Goal: Information Seeking & Learning: Learn about a topic

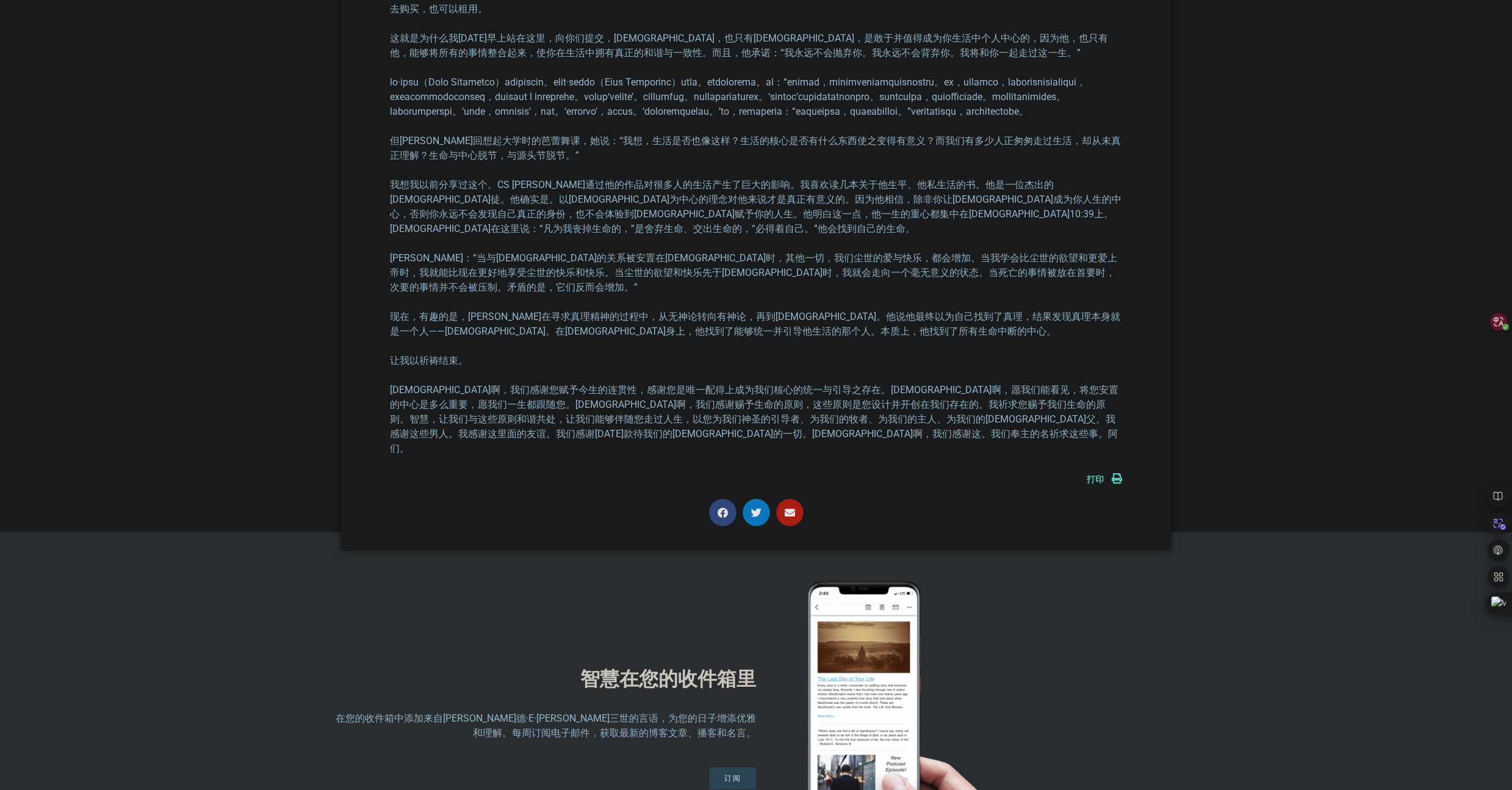
scroll to position [3337, 0]
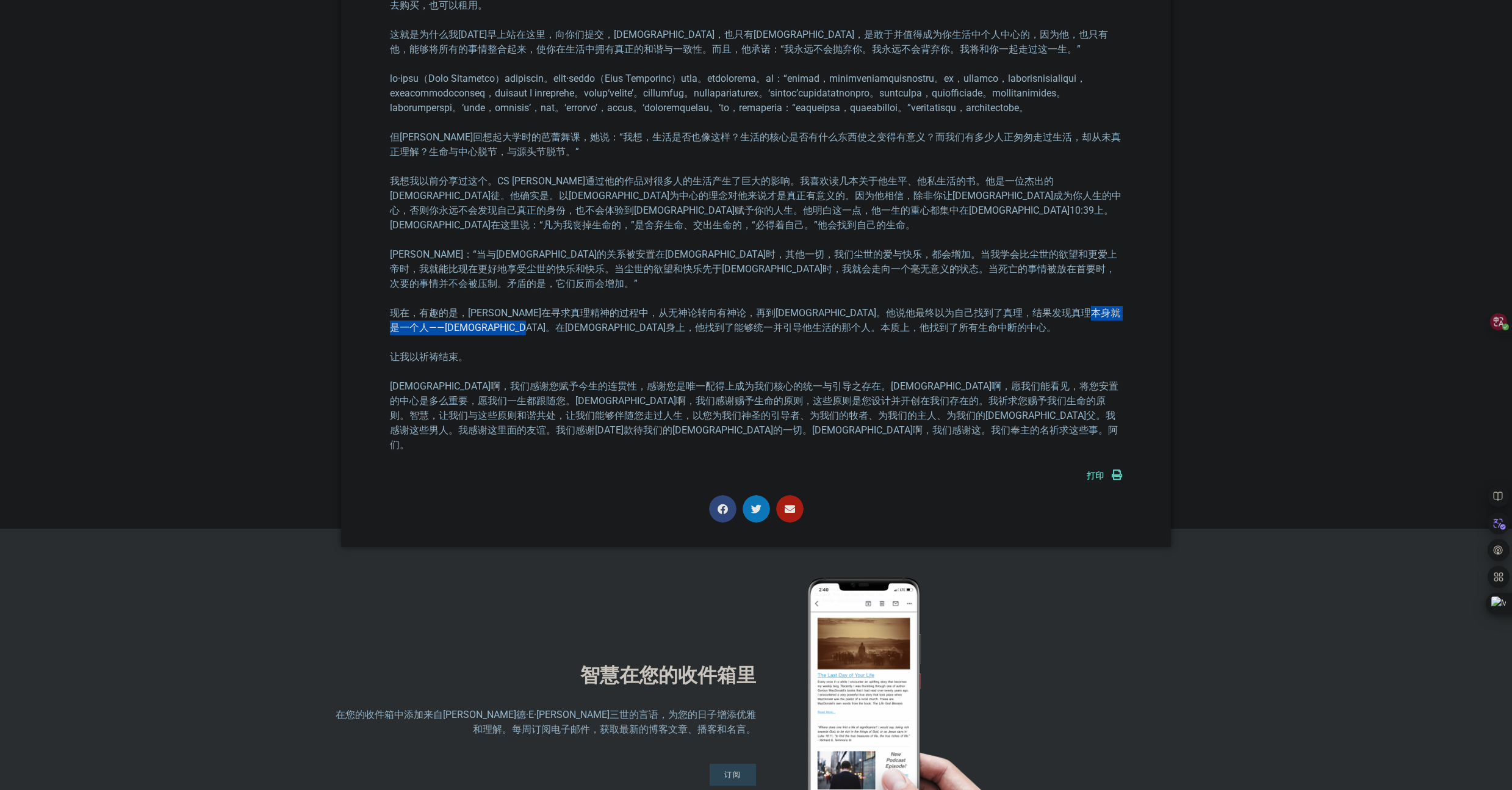
drag, startPoint x: 489, startPoint y: 315, endPoint x: 713, endPoint y: 315, distance: 224.0
click at [713, 315] on font "现在，有趣的是，刘易斯在寻求真理精神的过程中，从无神论转向有神论，再到基督教。他说他最终以为自己找到了真理，结果发现真理本身就是一个人——耶稣。在耶稣身上，他…" at bounding box center [755, 320] width 731 height 26
click at [457, 380] on font "主啊，我们感谢您赋予今生的连贯性，感谢您是唯一配得上成为我们核心的统一与引导之存在。主啊，愿我们能看见，将您安置的中心是多么重要，愿我们一生都跟随您。主啊，我…" at bounding box center [754, 416] width 728 height 70
drag, startPoint x: 463, startPoint y: 371, endPoint x: 865, endPoint y: 372, distance: 402.0
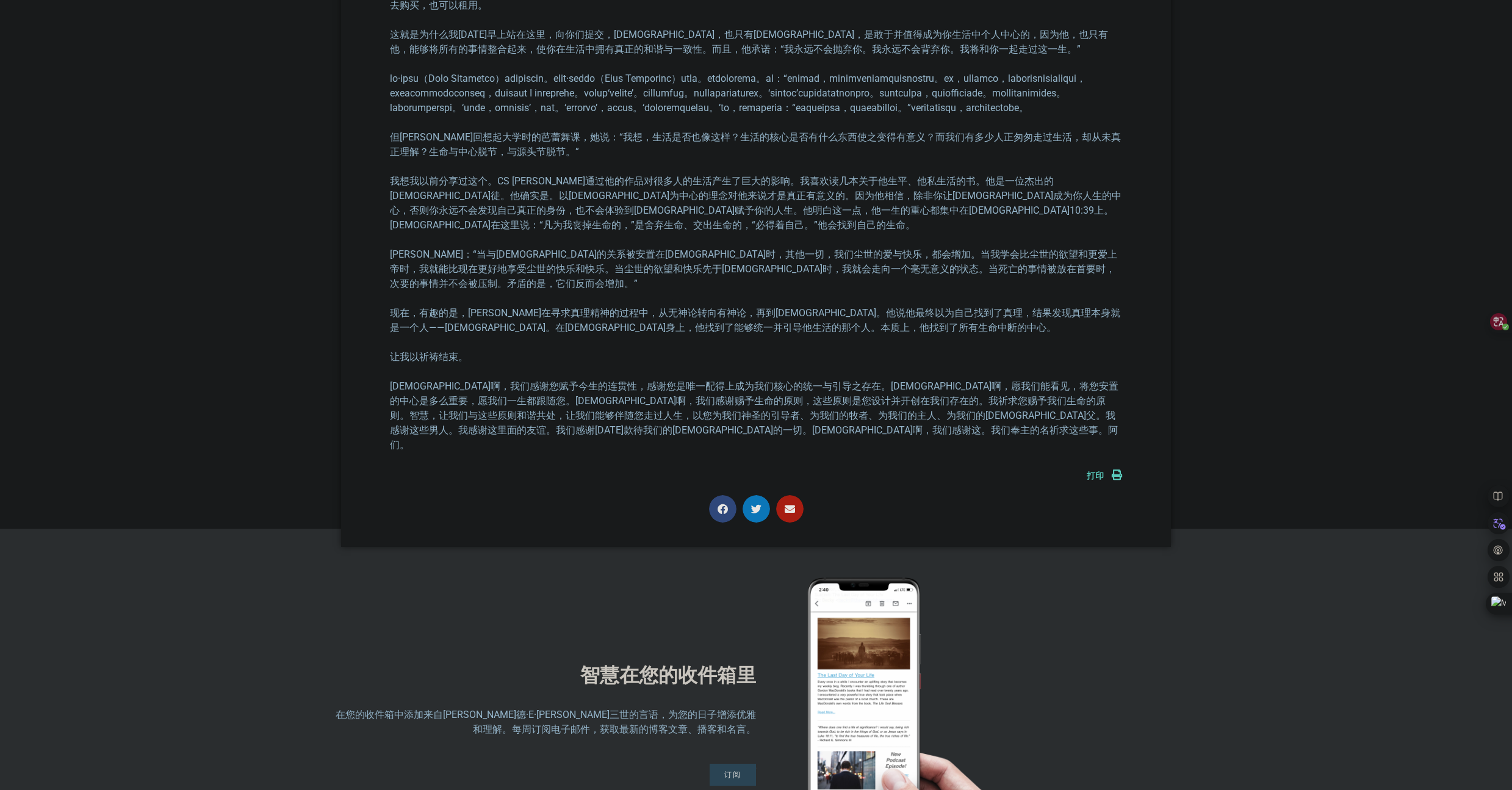
click at [865, 380] on font "主啊，我们感谢您赋予今生的连贯性，感谢您是唯一配得上成为我们核心的统一与引导之存在。主啊，愿我们能看见，将您安置的中心是多么重要，愿我们一生都跟随您。主啊，我…" at bounding box center [754, 416] width 728 height 70
drag, startPoint x: 677, startPoint y: 374, endPoint x: 511, endPoint y: 377, distance: 166.0
click at [511, 379] on p "主啊，我们感谢您赋予此生的连贯性，感谢您是唯一配得上成为我们核心的统一与引导之存在。主啊，愿我们能看见，将您置于中心是多么重要，愿我们一生都跟随您。主啊，我们…" at bounding box center [756, 416] width 732 height 73
click at [790, 380] on font "主啊，我们感谢您赋予今生的连贯性，感谢您是唯一配得上成为我们核心的统一与引导之存在。主啊，愿我们能看见，将您安置的中心是多么重要，愿我们一生都跟随您。主啊，我…" at bounding box center [754, 416] width 728 height 70
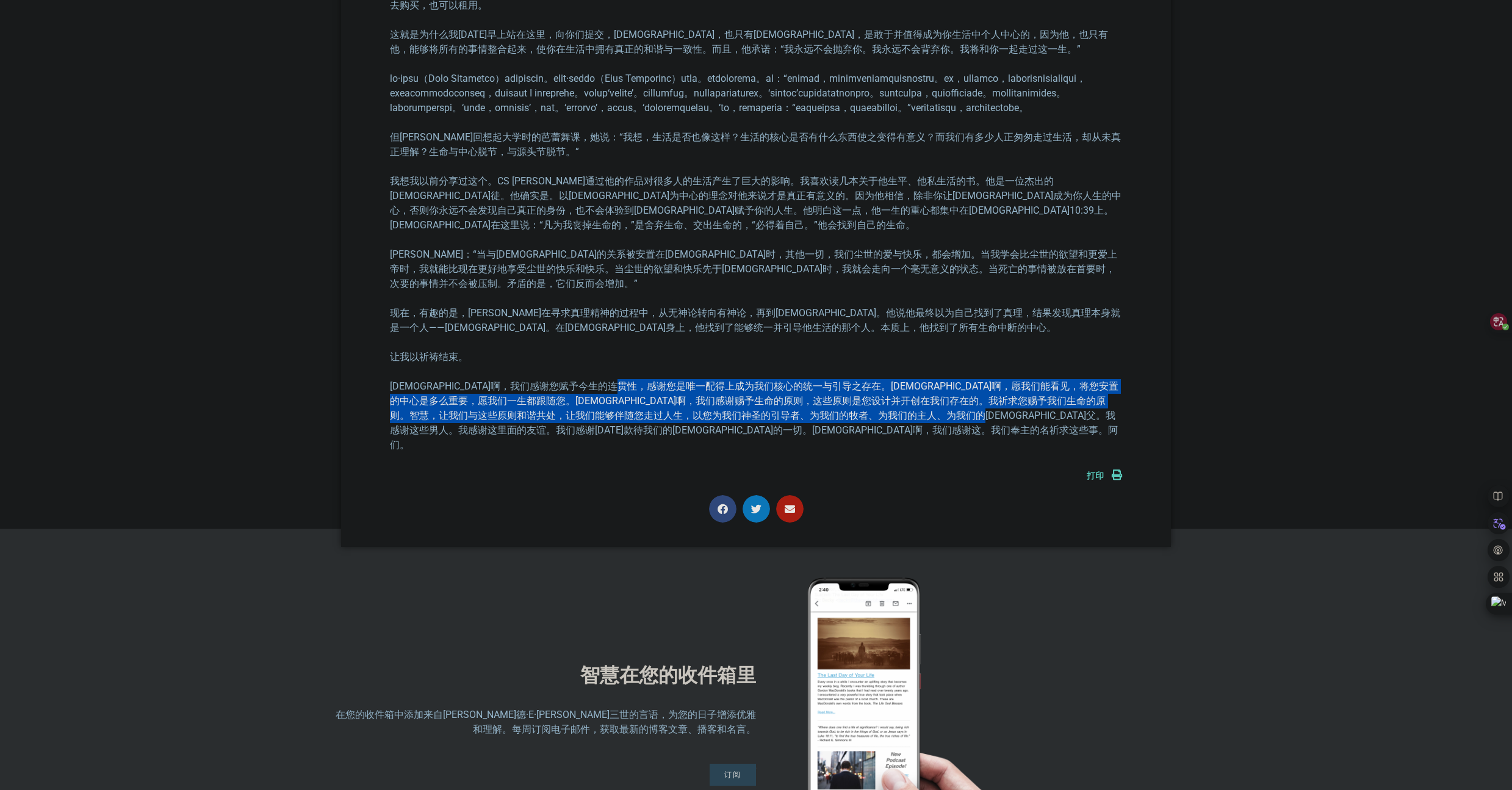
drag, startPoint x: 689, startPoint y: 374, endPoint x: 468, endPoint y: 414, distance: 224.6
click at [468, 414] on font "主啊，我们感谢您赋予今生的连贯性，感谢您是唯一配得上成为我们核心的统一与引导之存在。主啊，愿我们能看见，将您安置的中心是多么重要，愿我们一生都跟随您。主啊，我…" at bounding box center [754, 416] width 728 height 70
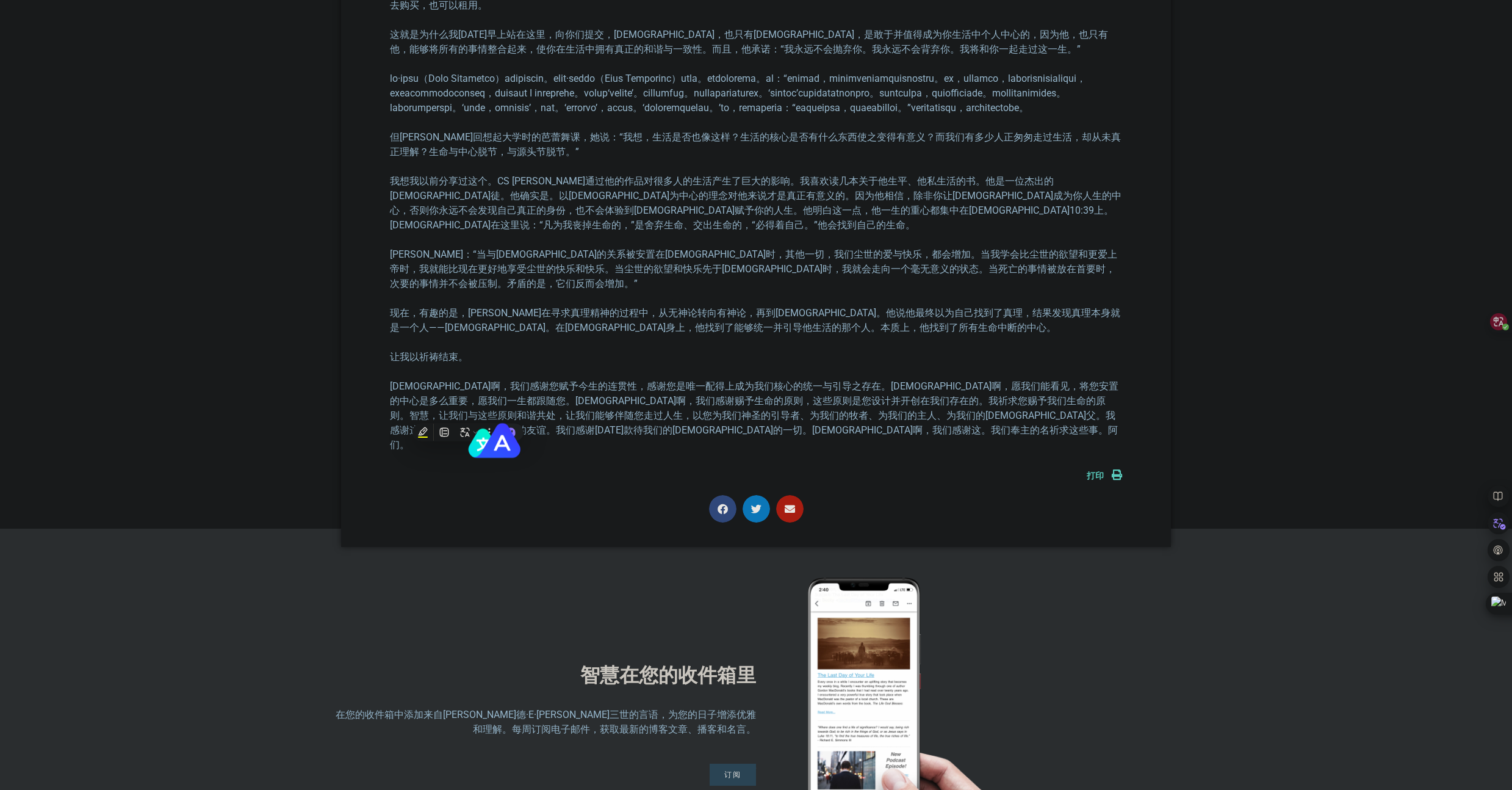
click at [587, 258] on font "刘易斯说：“当与上帝的关系被安置在上帝时，其他一切，我们尘世的爱与快乐，都会增加。当我学会比尘世的欲望和更爱上帝时，我就能比现在更好地享受尘世的快乐和快乐。当…" at bounding box center [753, 269] width 727 height 41
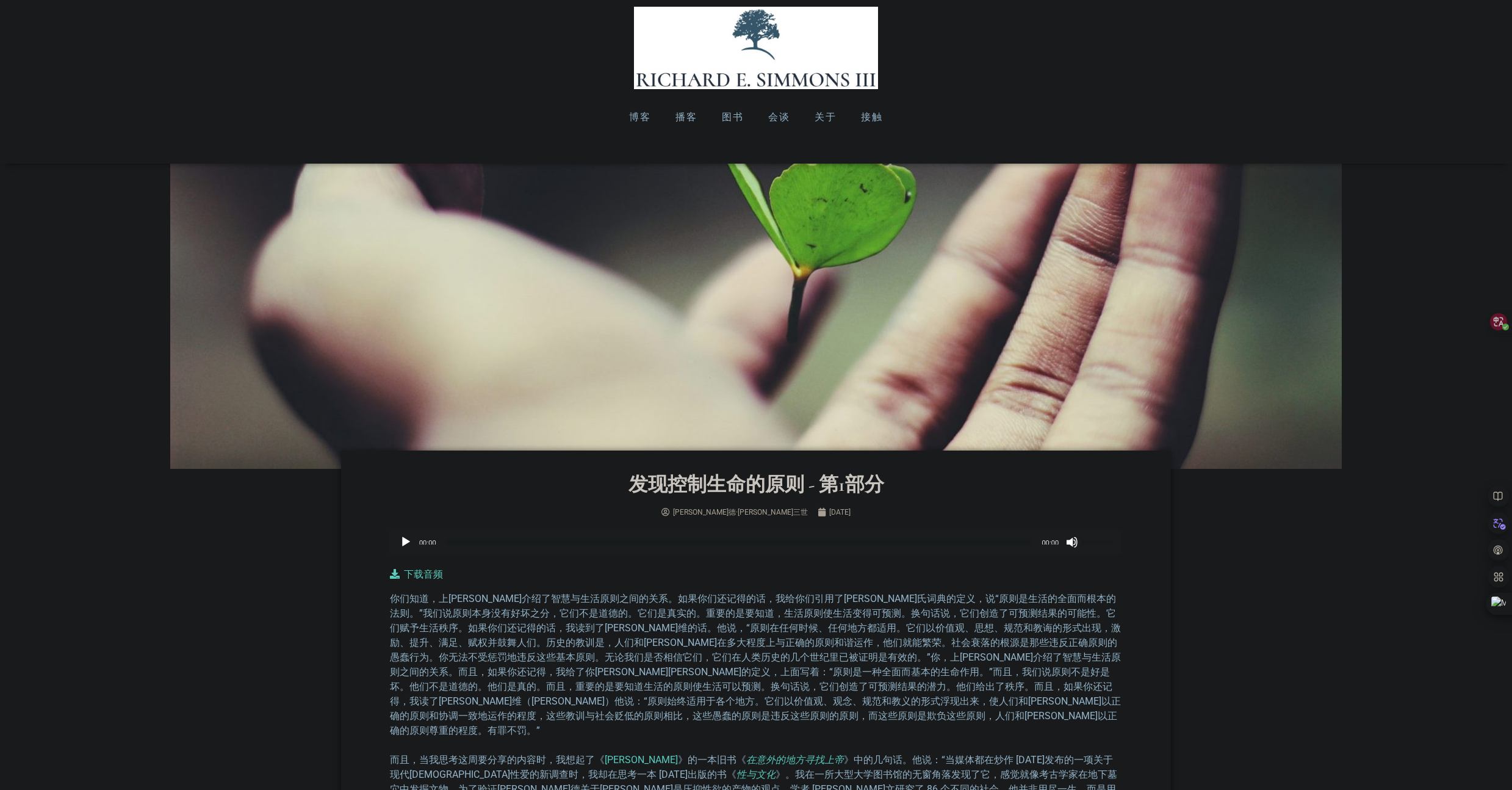
scroll to position [0, 0]
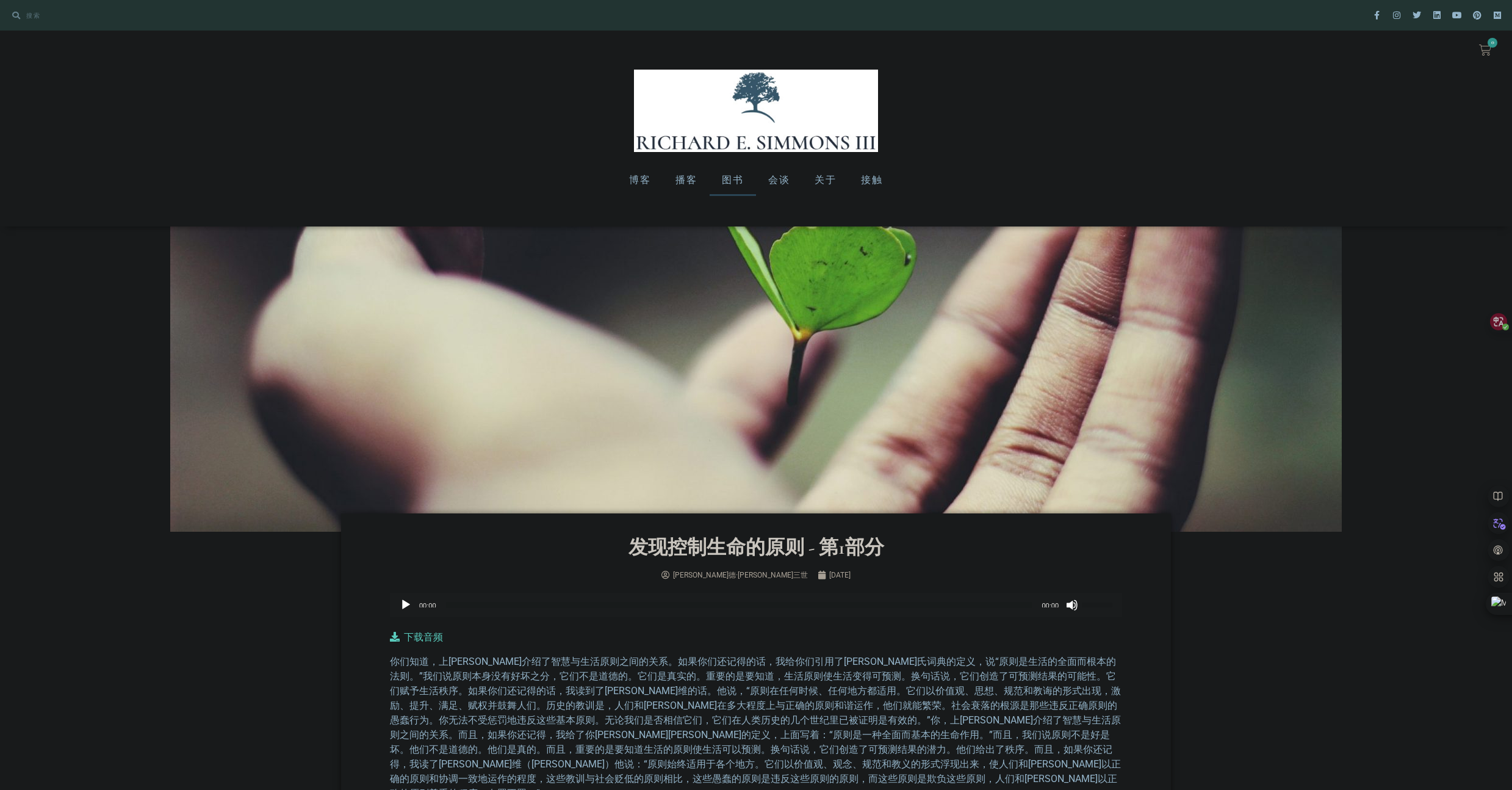
click at [737, 180] on monica-translate-translate "图书" at bounding box center [732, 179] width 22 height 11
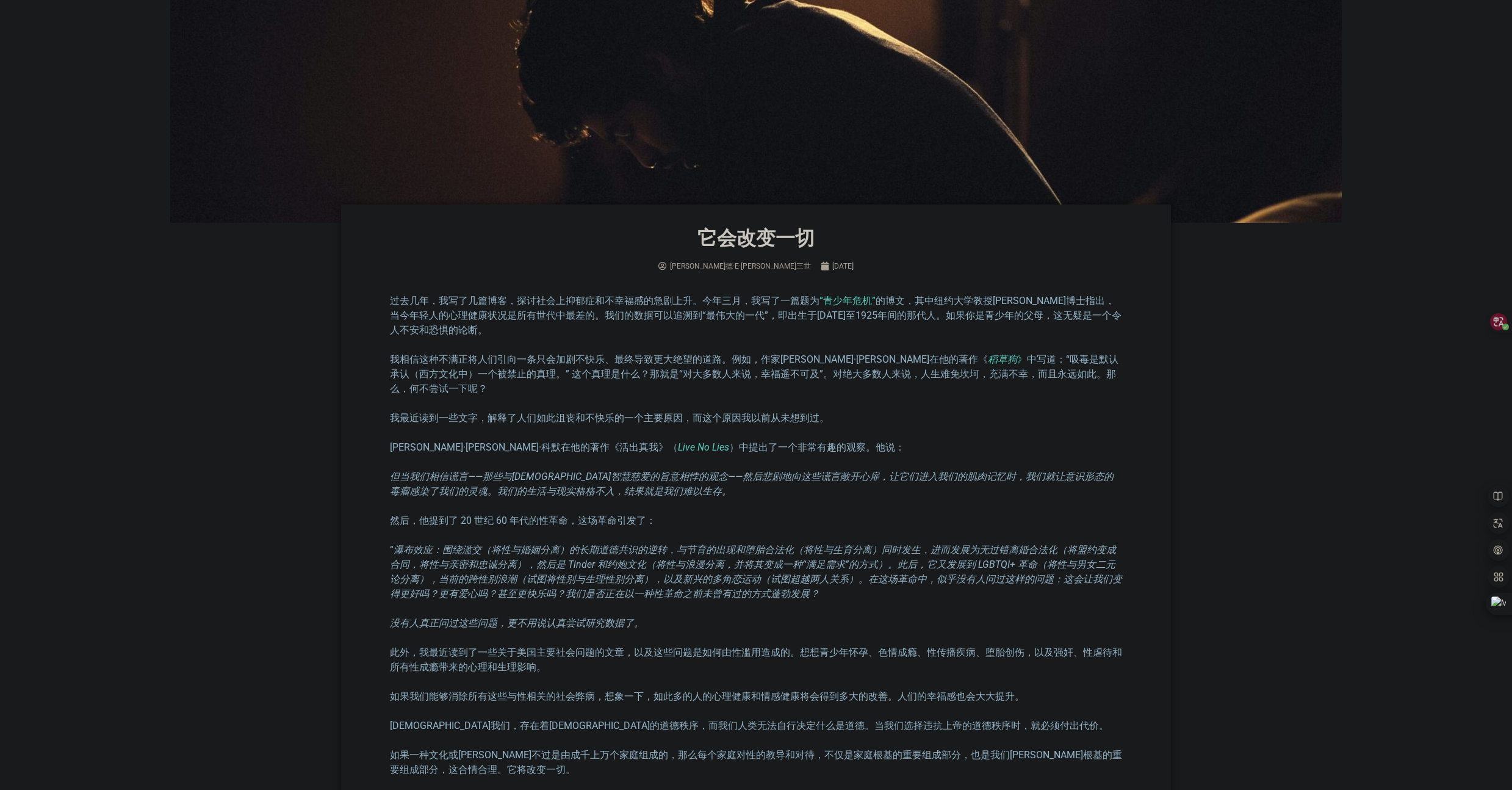
scroll to position [416, 0]
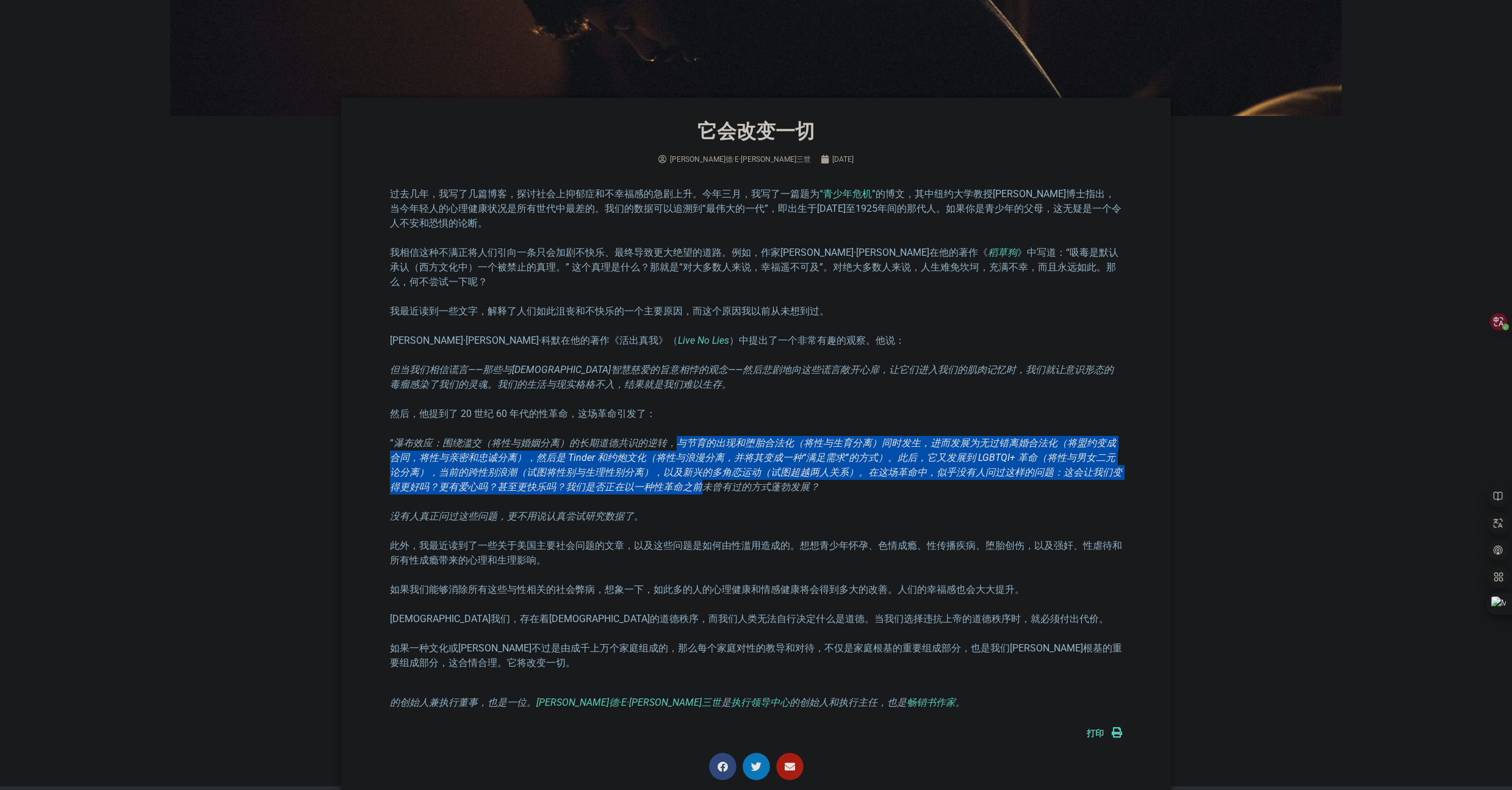
drag, startPoint x: 671, startPoint y: 430, endPoint x: 678, endPoint y: 466, distance: 36.7
click at [678, 466] on font "瀑布效应：围绕滥交（将性与婚姻分离）的长期道德共识的逆转，与节育的出现和堕胎合法化（将性与生育分离）同时发生，进而发展为无过错离婚合法化（将盟约变成合同，将性…" at bounding box center [756, 465] width 732 height 55
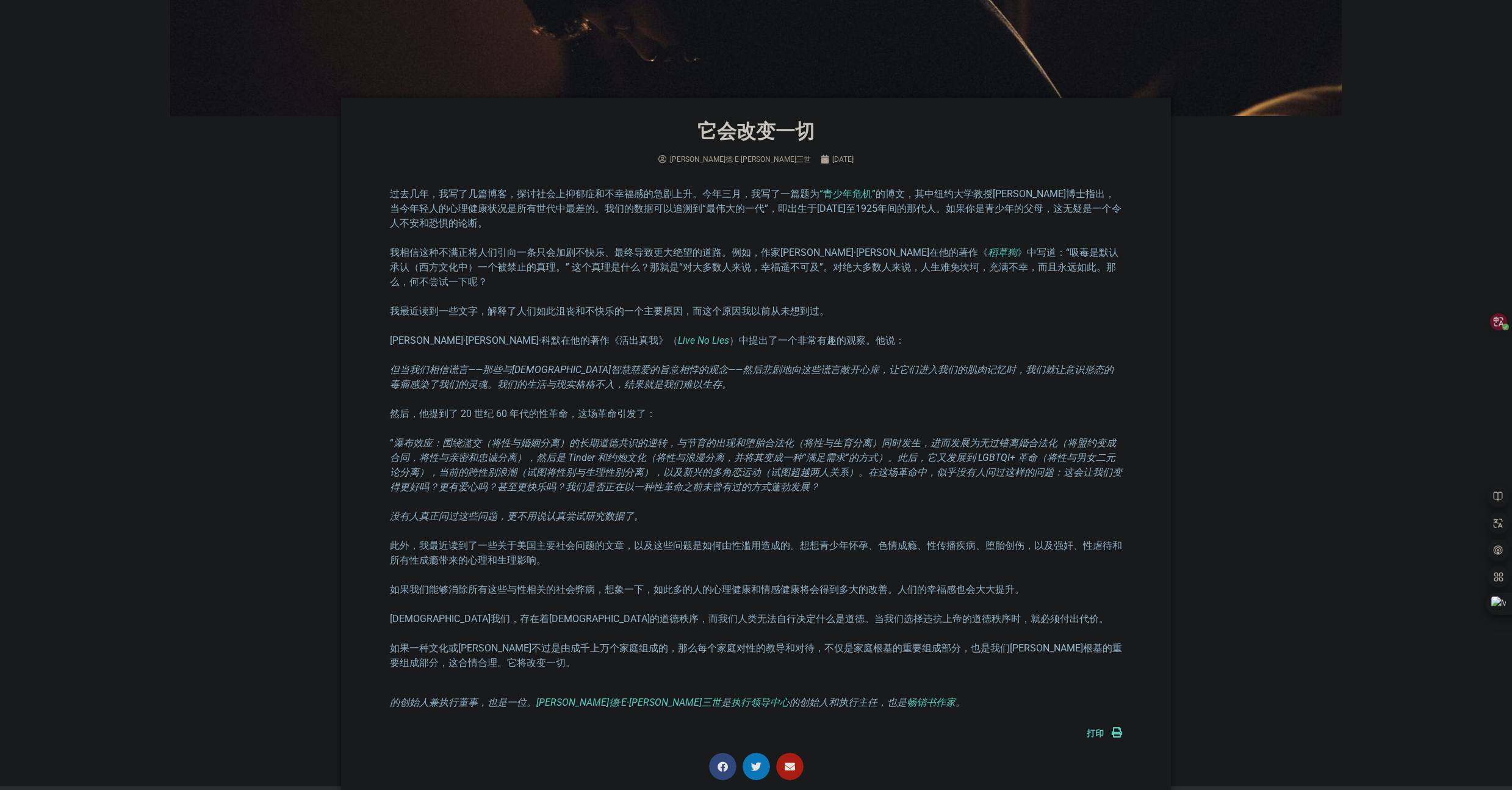
click at [453, 515] on div "过去几年，我写了几篇博客，探讨社会上抑郁症和不幸福感的急剧上升。今年三月，我写了一篇题为 “青少年危机” 的博文，其中纽约大学教授乔纳森·海特博士指出，当今年…" at bounding box center [756, 448] width 732 height 523
click at [452, 510] on font "没有人真正问过这些问题，更不用说认真尝试研究数据了。" at bounding box center [516, 515] width 254 height 11
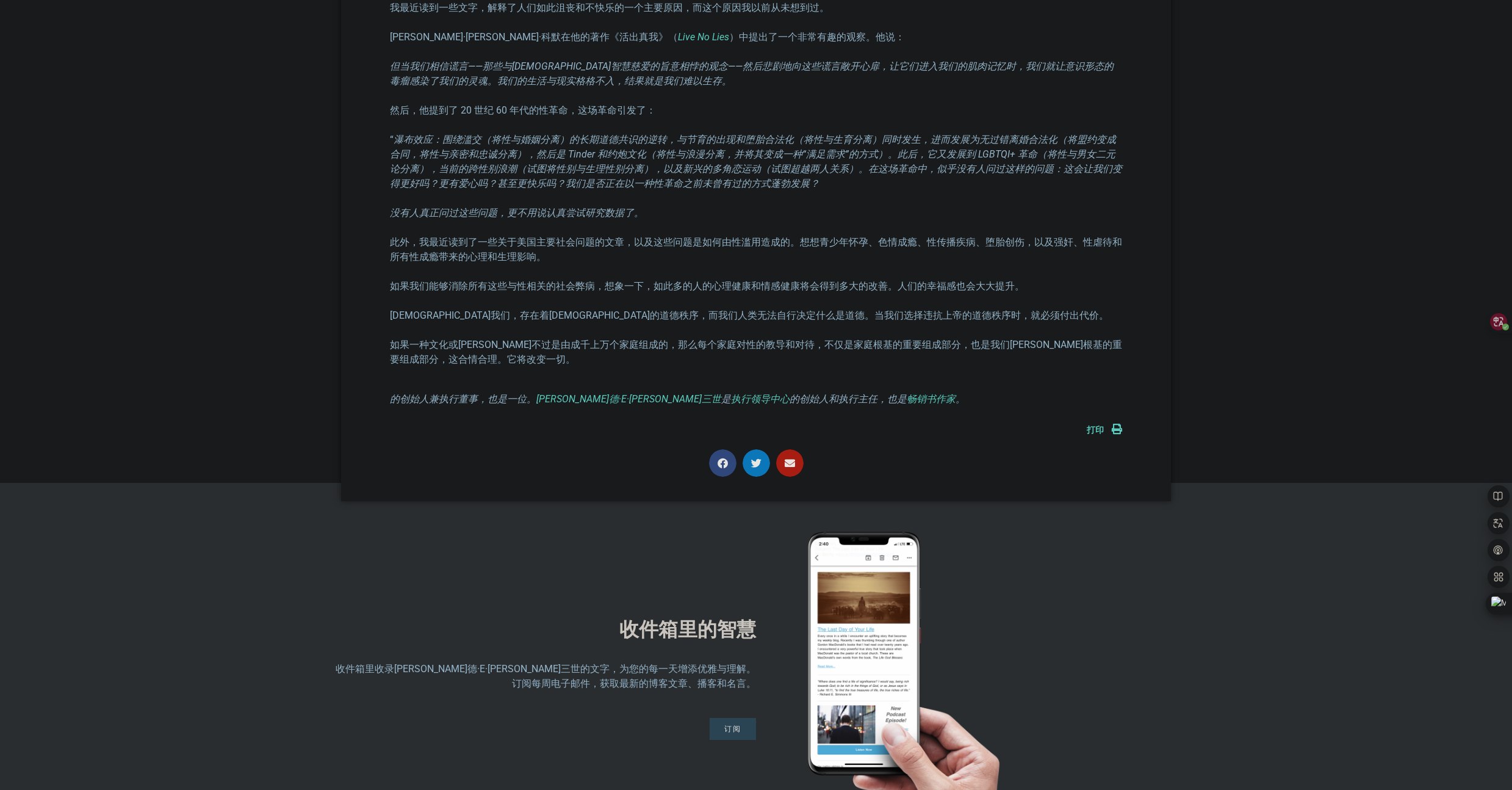
scroll to position [721, 0]
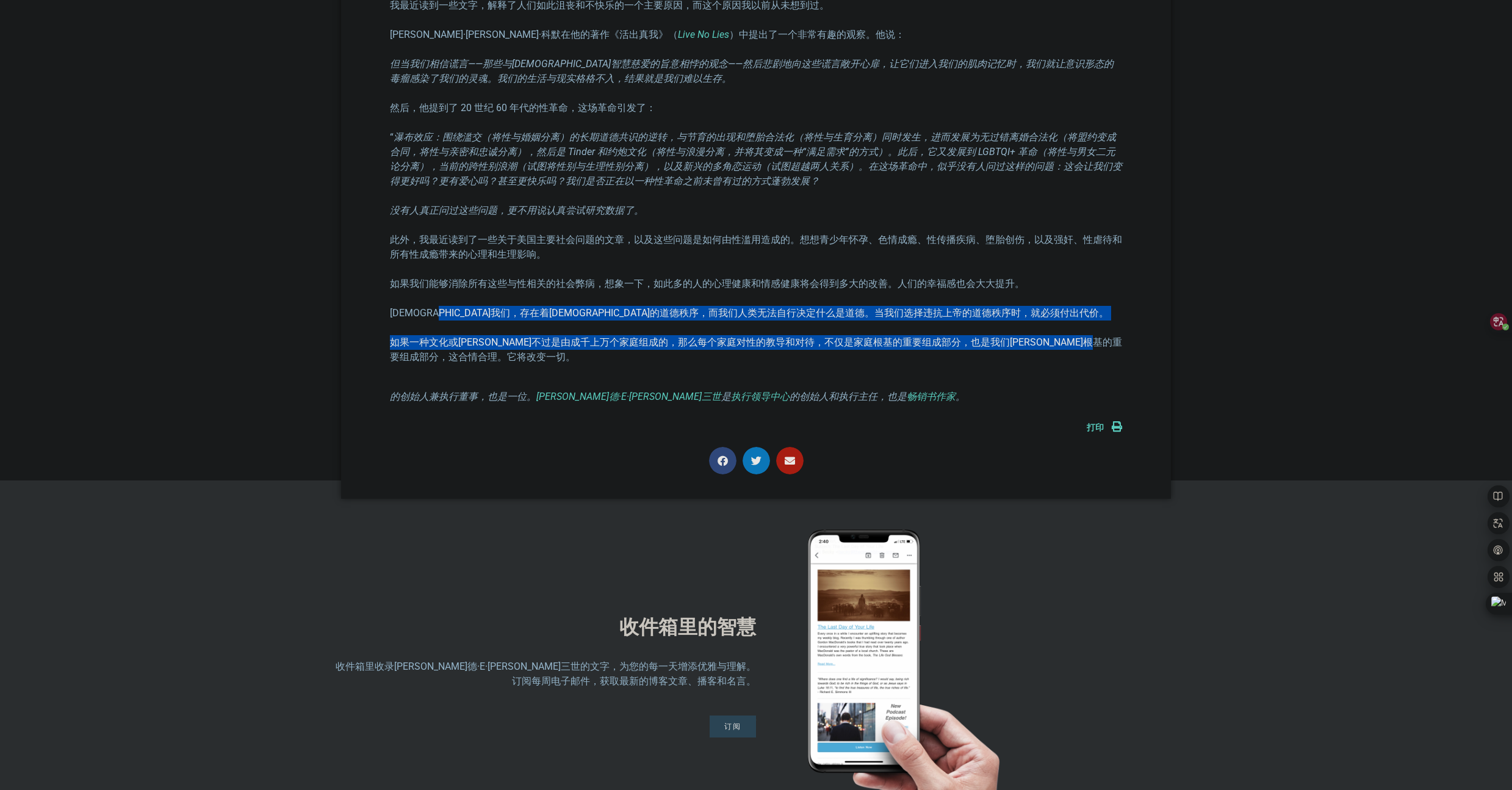
drag, startPoint x: 555, startPoint y: 292, endPoint x: 717, endPoint y: 344, distance: 170.1
click at [717, 344] on div "过去几年，我写了几篇博客，探讨社会上抑郁症和不幸福感的急剧上升。今年三月，我写了一篇题为 “青少年危机” 的博文，其中纽约大学教授乔纳森·海特博士指出，当今年…" at bounding box center [756, 142] width 732 height 523
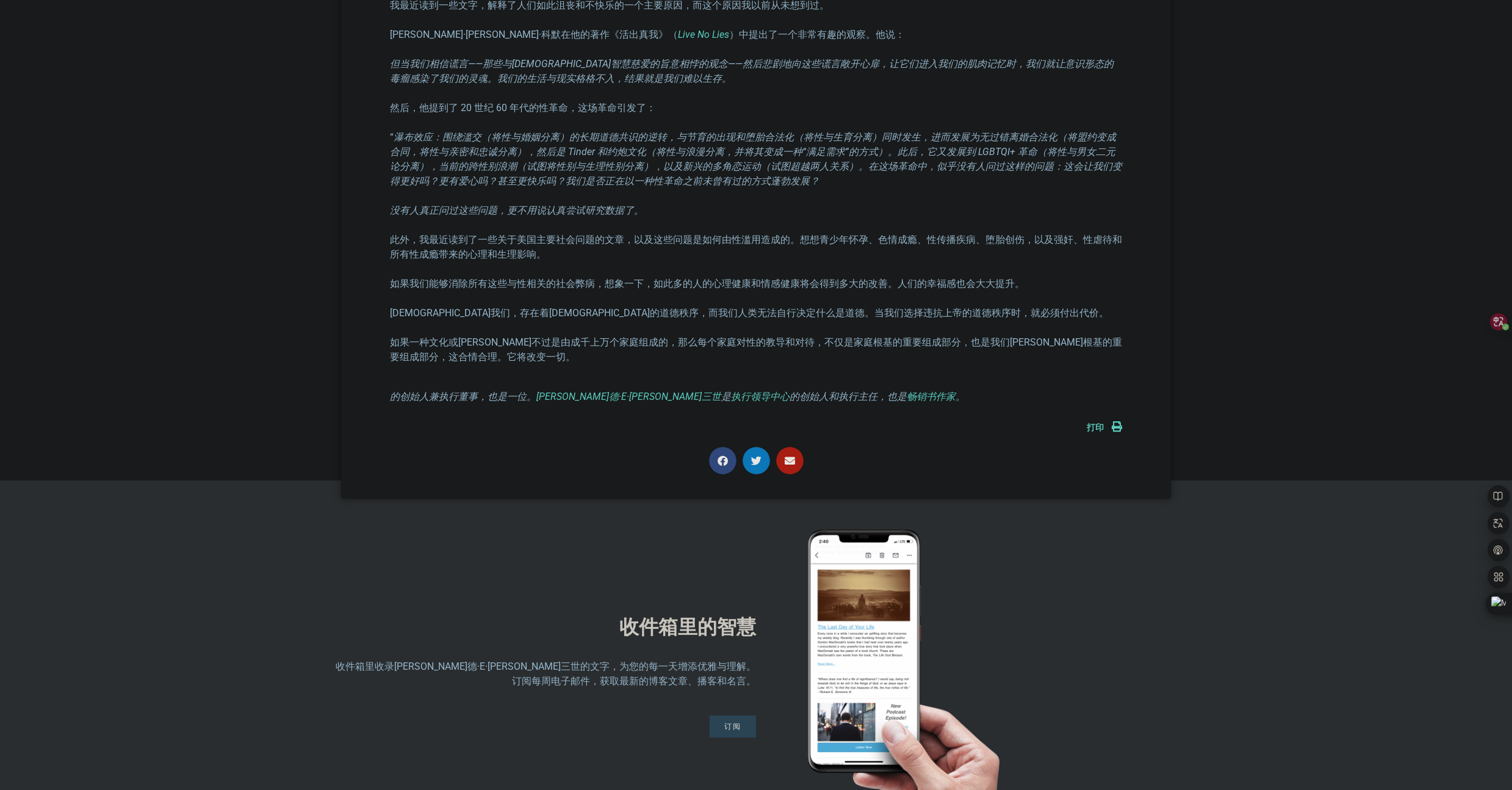
click at [481, 447] on div at bounding box center [756, 464] width 732 height 34
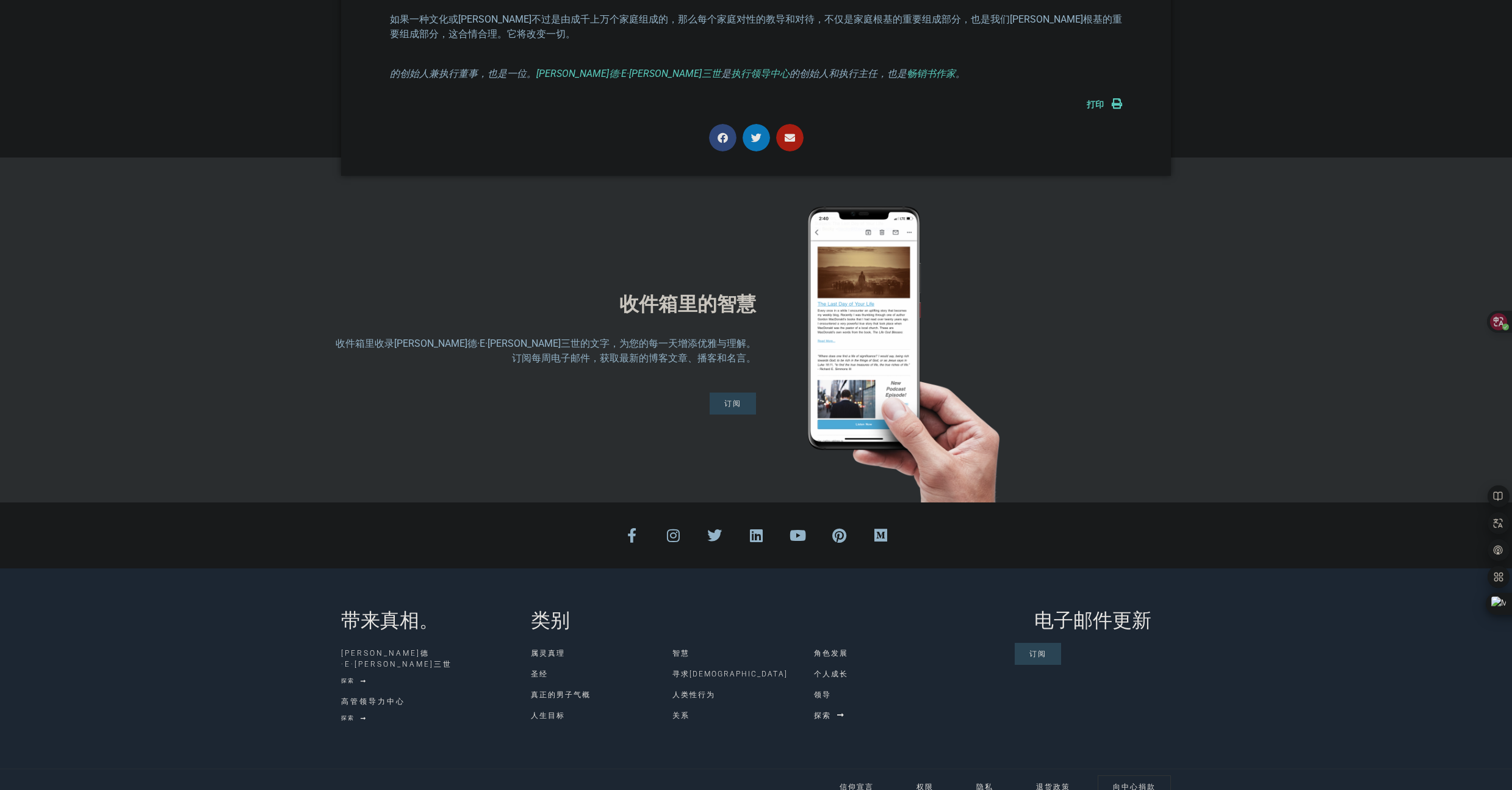
scroll to position [0, 0]
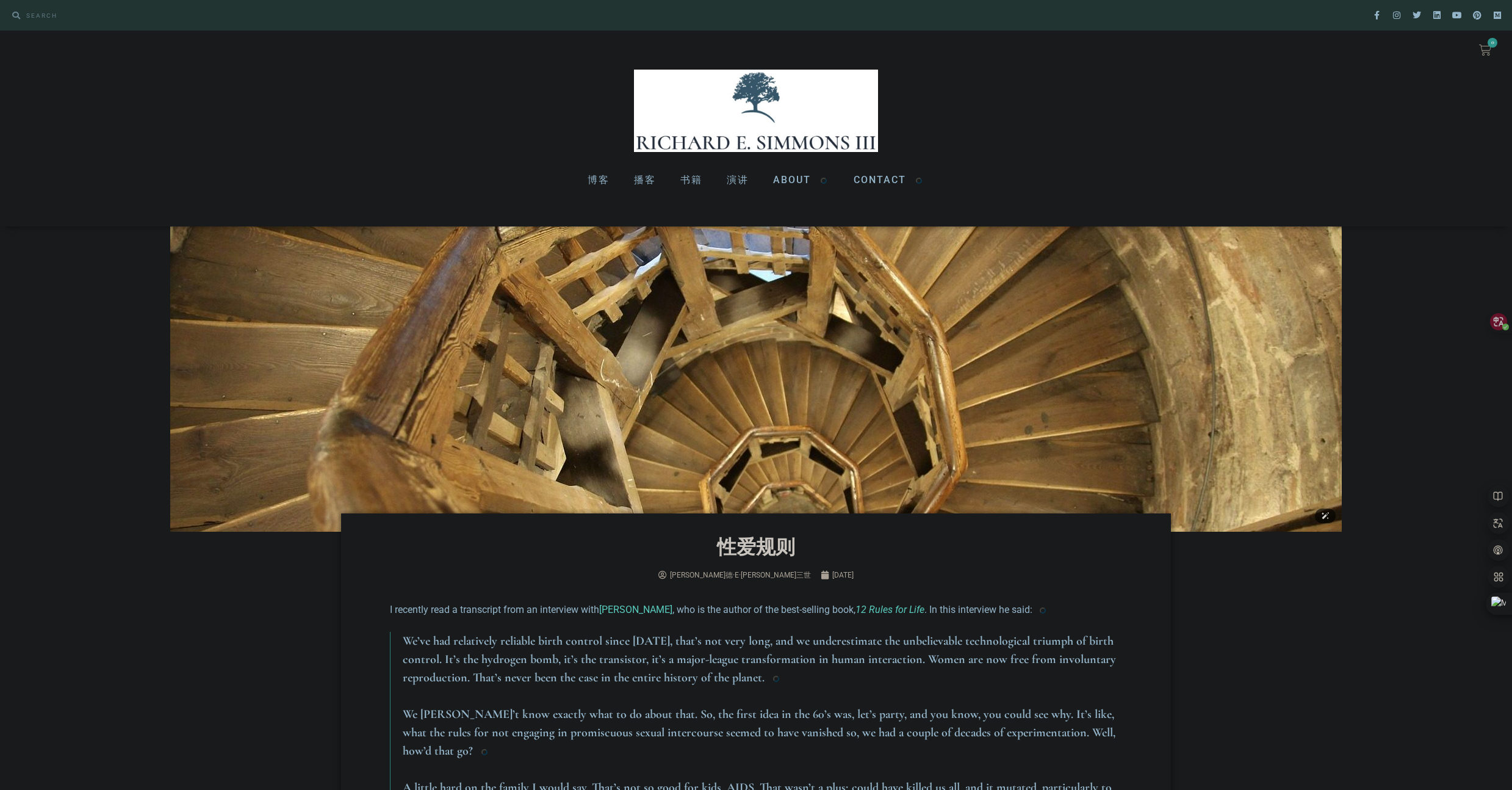
scroll to position [326, 0]
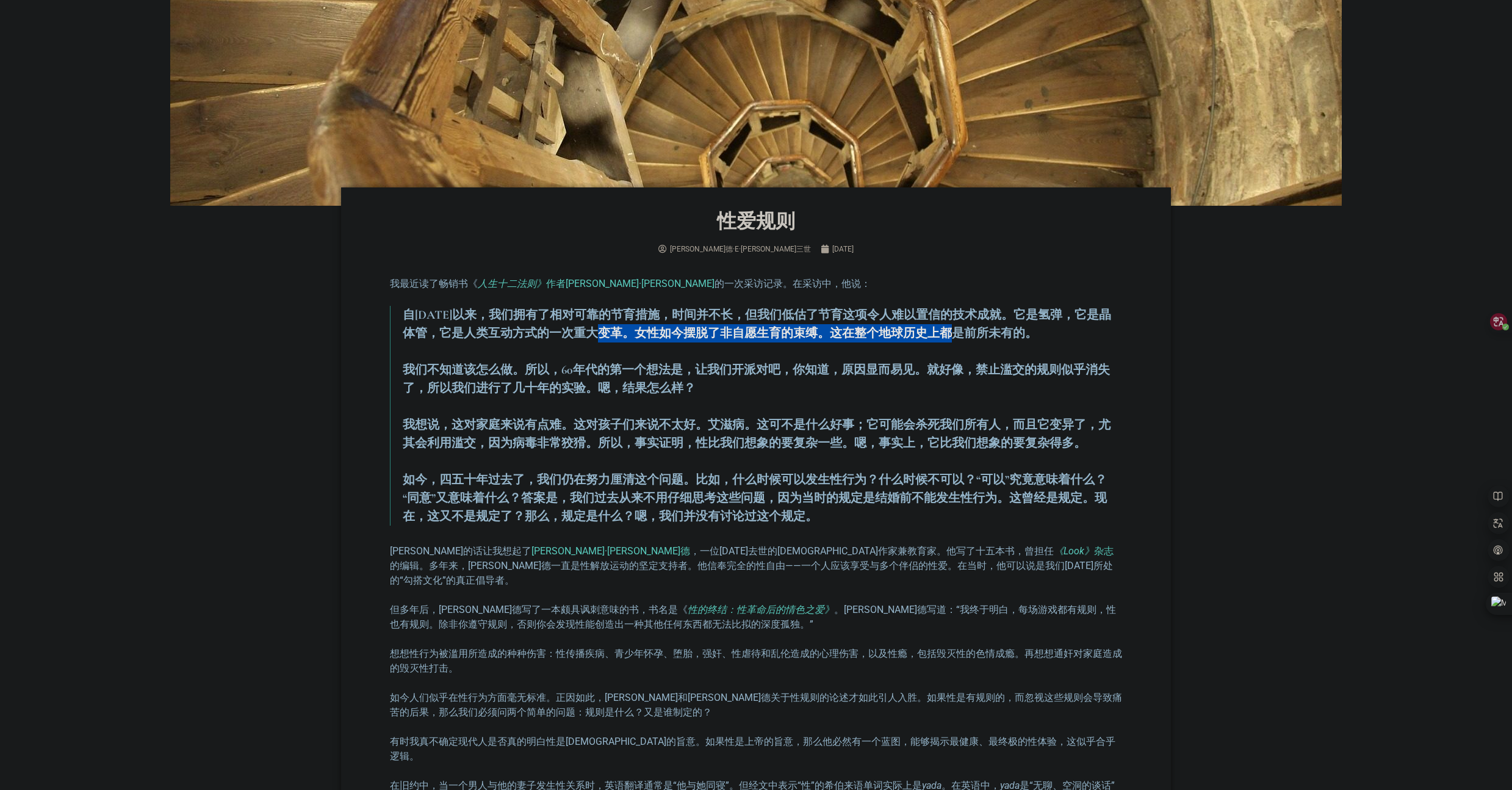
drag, startPoint x: 602, startPoint y: 336, endPoint x: 952, endPoint y: 335, distance: 350.0
click at [952, 335] on font "自1960年以来，我们拥有了相对可靠的节育措施，时间并不长，但我们低估了节育这项令人难以置信的技术成就。它是氢弹，它是晶体管，它是人类互动方式的一次重大变革。…" at bounding box center [757, 324] width 708 height 33
click at [661, 384] on font "我们不知道该怎么做。所以，60年代的第一个想法是，让我们开派对吧，你知道，原因显而易见。就好像，禁止滥交的规则似乎消失了，所以我们进行了几十年的实验。嗯，结果…" at bounding box center [756, 379] width 707 height 33
click at [569, 359] on blockquote "自1960年以来，我们拥有了相对可靠的节育措施，时间并不长，但我们低估了节育这项令人难以置信的技术成就。它是氢弹，它是晶体管，它是人类互动方式的一次重大变革。…" at bounding box center [756, 415] width 732 height 219
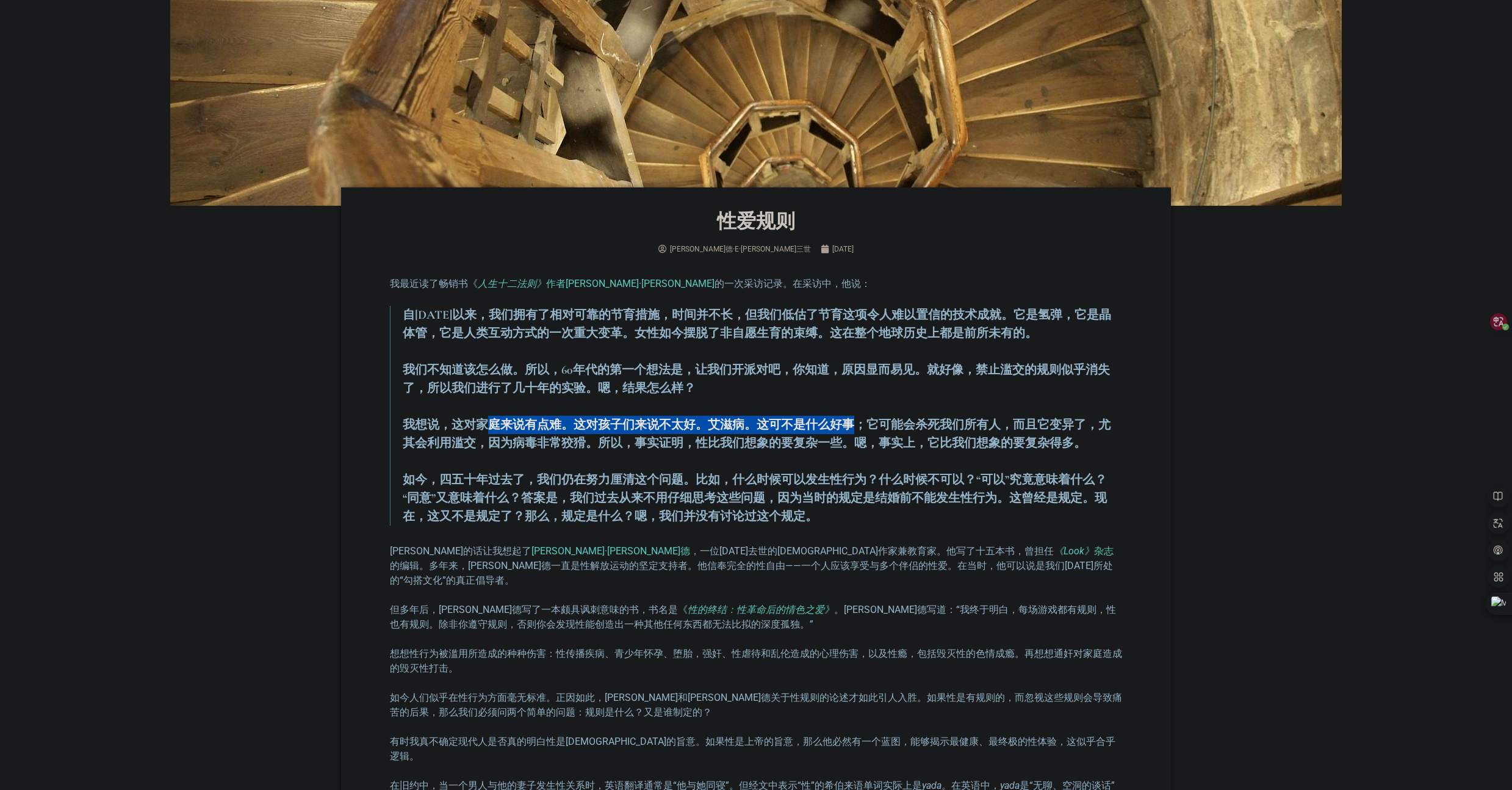
drag, startPoint x: 559, startPoint y: 425, endPoint x: 850, endPoint y: 423, distance: 291.0
click at [850, 423] on font "我想说，这对家庭来说有点难。这对孩子们来说不太好。艾滋病。这可不是什么好事；它可能会杀死我们所有人，而且它变异了，尤其会利用滥交，因为病毒非常狡猾。所以，事实…" at bounding box center [756, 434] width 707 height 33
click at [606, 473] on font "如今，四五十年过去了，我们仍在努力厘清这个问题。比如，什么时候可以发生性行为？什么时候不可以？“可以”究竟意味着什么？“同意”又意味着什么？答案是，我们过去从…" at bounding box center [755, 498] width 704 height 51
click at [440, 471] on p "如今，四五十年过去了，我们仍在努力厘清这个问题。比如，什么时候可以发生性行为？什么时候不可以？“可以”究竟意味着什么？“同意”又意味着什么？答案是，我们过去从…" at bounding box center [762, 497] width 719 height 55
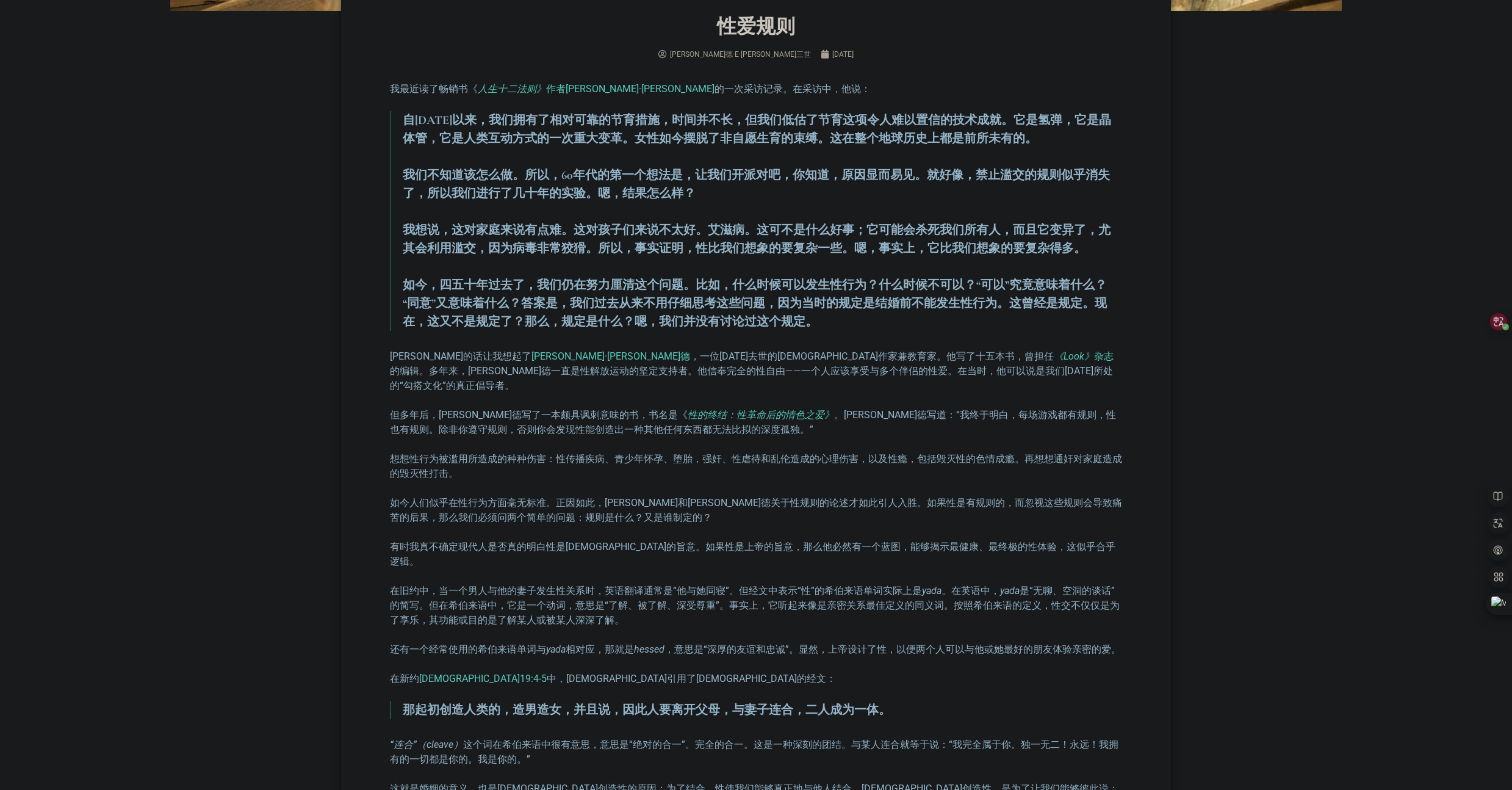
scroll to position [522, 0]
drag, startPoint x: 565, startPoint y: 322, endPoint x: 781, endPoint y: 322, distance: 216.0
click at [781, 322] on font "如今，四五十年过去了，我们仍在努力厘清这个问题。比如，什么时候可以发生性行为？什么时候不可以？“可以”究竟意味着什么？“同意”又意味着什么？答案是，我们过去从…" at bounding box center [755, 302] width 704 height 51
click at [506, 369] on font "的编辑。多年来，伦纳德一直是性解放运动的坚定支持者。他信奉完全的性自由——一个人应该享受与多个伴侣的性爱。在当时，他可以说是我们今天所处的“勾搭文化”的真正倡…" at bounding box center [752, 377] width 723 height 26
click at [466, 358] on font "彼得森的话让我想起了" at bounding box center [460, 354] width 141 height 11
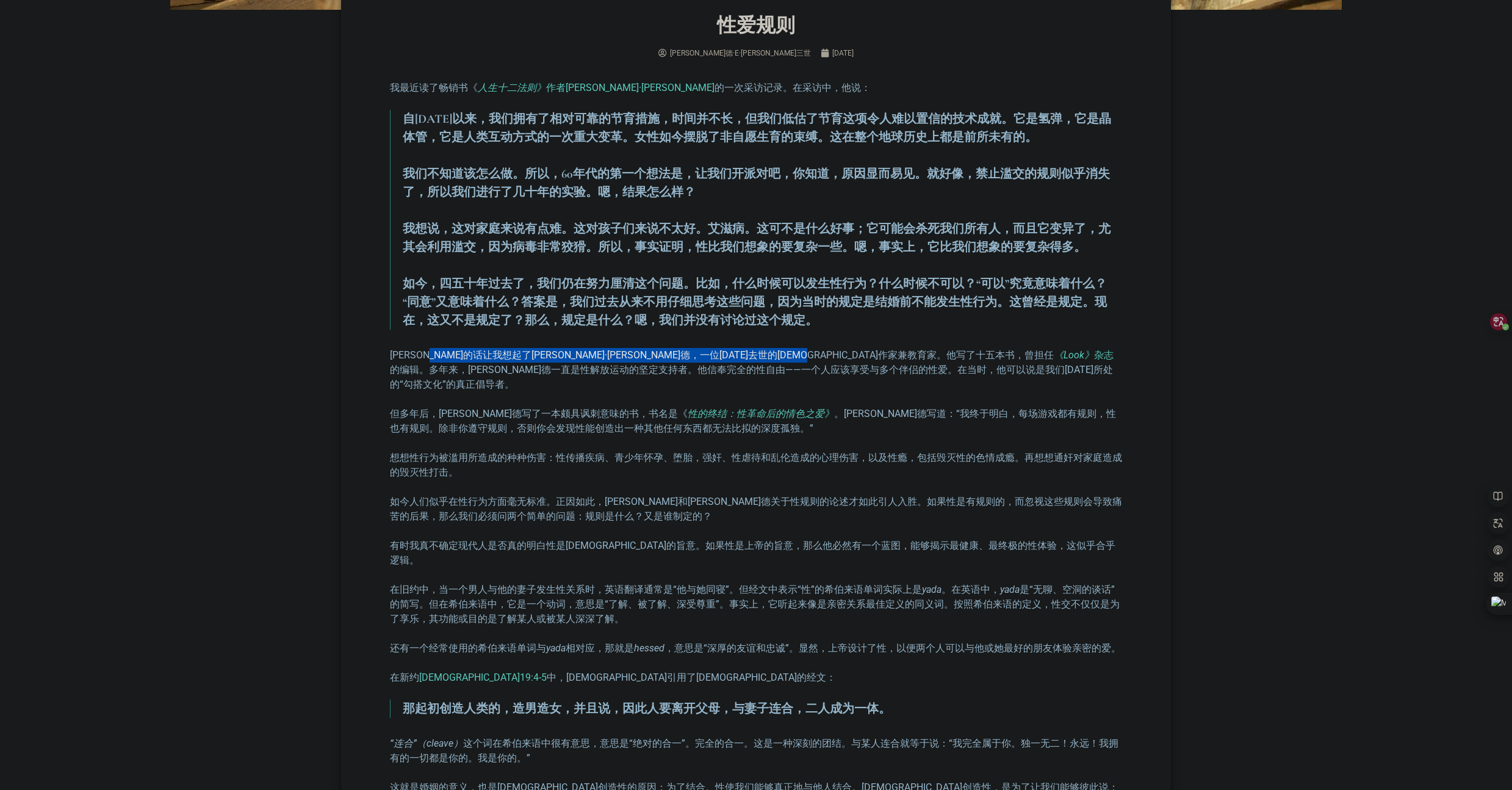
drag, startPoint x: 456, startPoint y: 357, endPoint x: 688, endPoint y: 356, distance: 232.0
click at [688, 356] on p "彼得森的话让我想起了 乔治·伦纳德 ，一位2010年去世的美国作家兼教育家。他写了十五本书，曾担任 《Look》 杂志 的编辑。多年来，伦纳德一直是性解放运动…" at bounding box center [756, 370] width 732 height 44
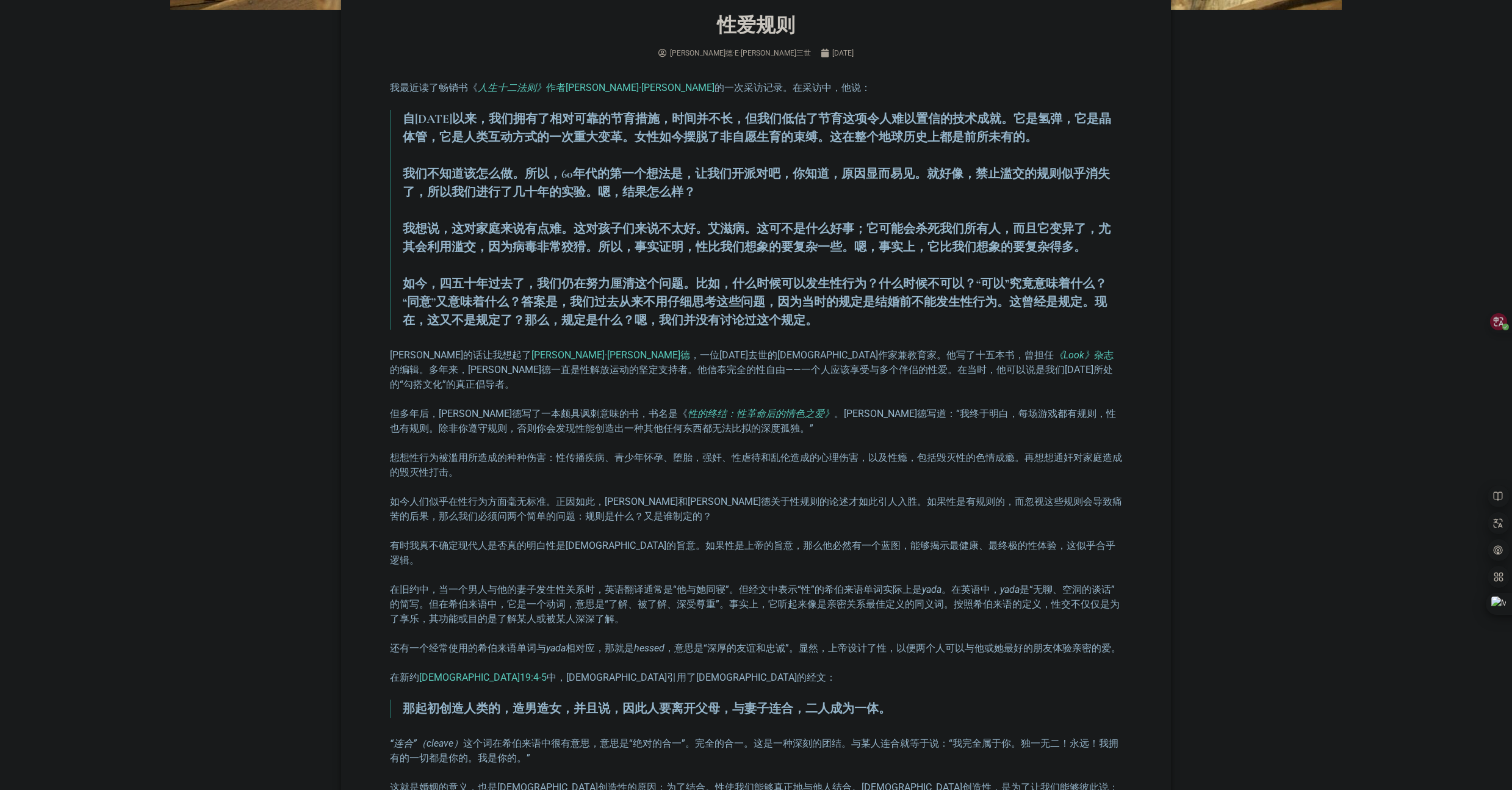
click at [487, 433] on div "我最近读了畅销书《 人生十二法则》 作者乔丹·彼得森 的一次采访记录 。在采访中，他说： 自1960年以来，我们拥有了相对可靠的节育措施，时间并不长，但我们低…" at bounding box center [756, 522] width 732 height 882
click at [487, 410] on font "。伦纳德写道：“我终于明白，每场游戏都有规则，性也有规则。除非你遵守规则，否则你会发现性能创造出一种其他任何东西都无法比拟的深度孤独。”" at bounding box center [753, 420] width 726 height 26
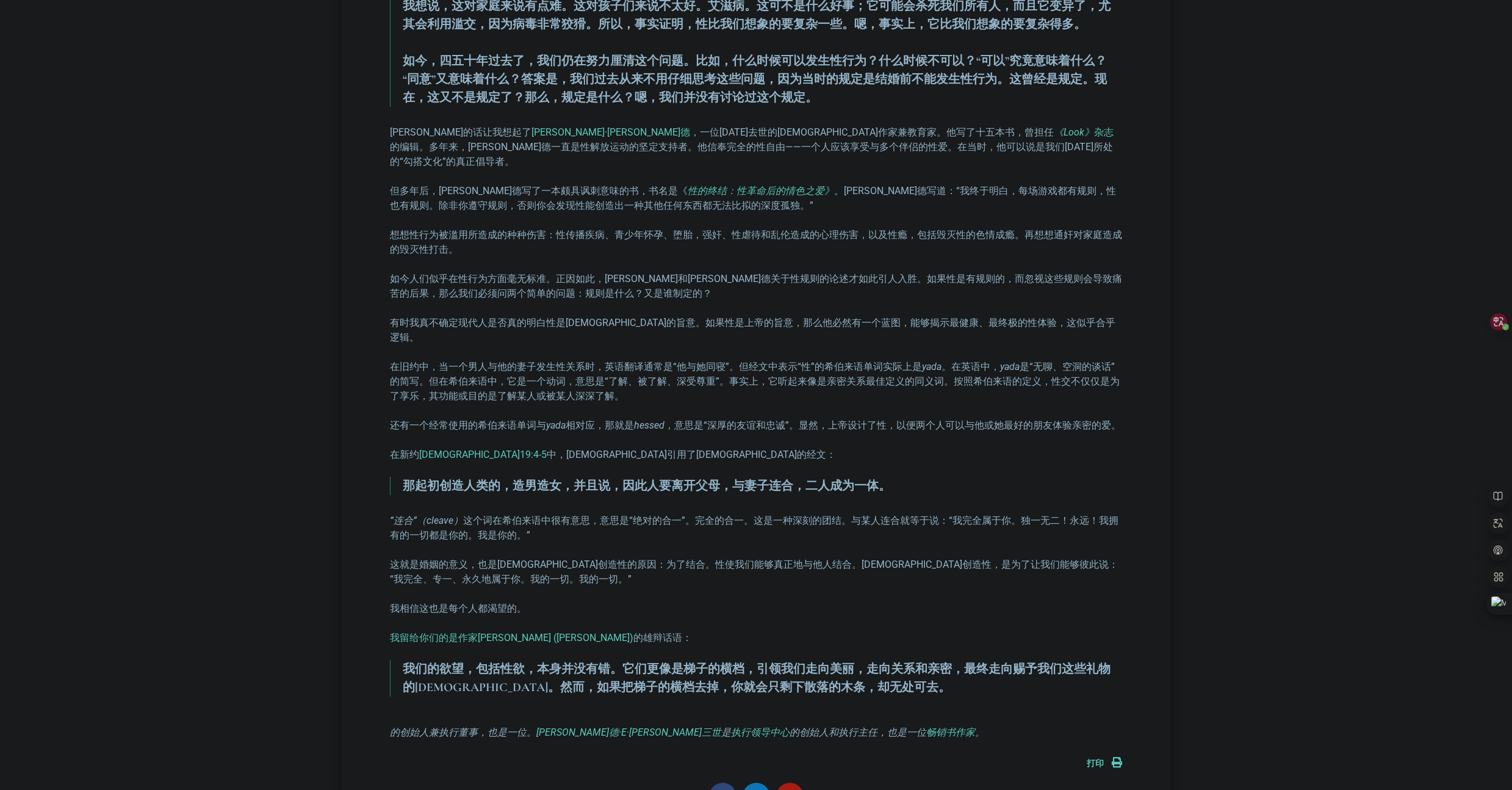
scroll to position [754, 0]
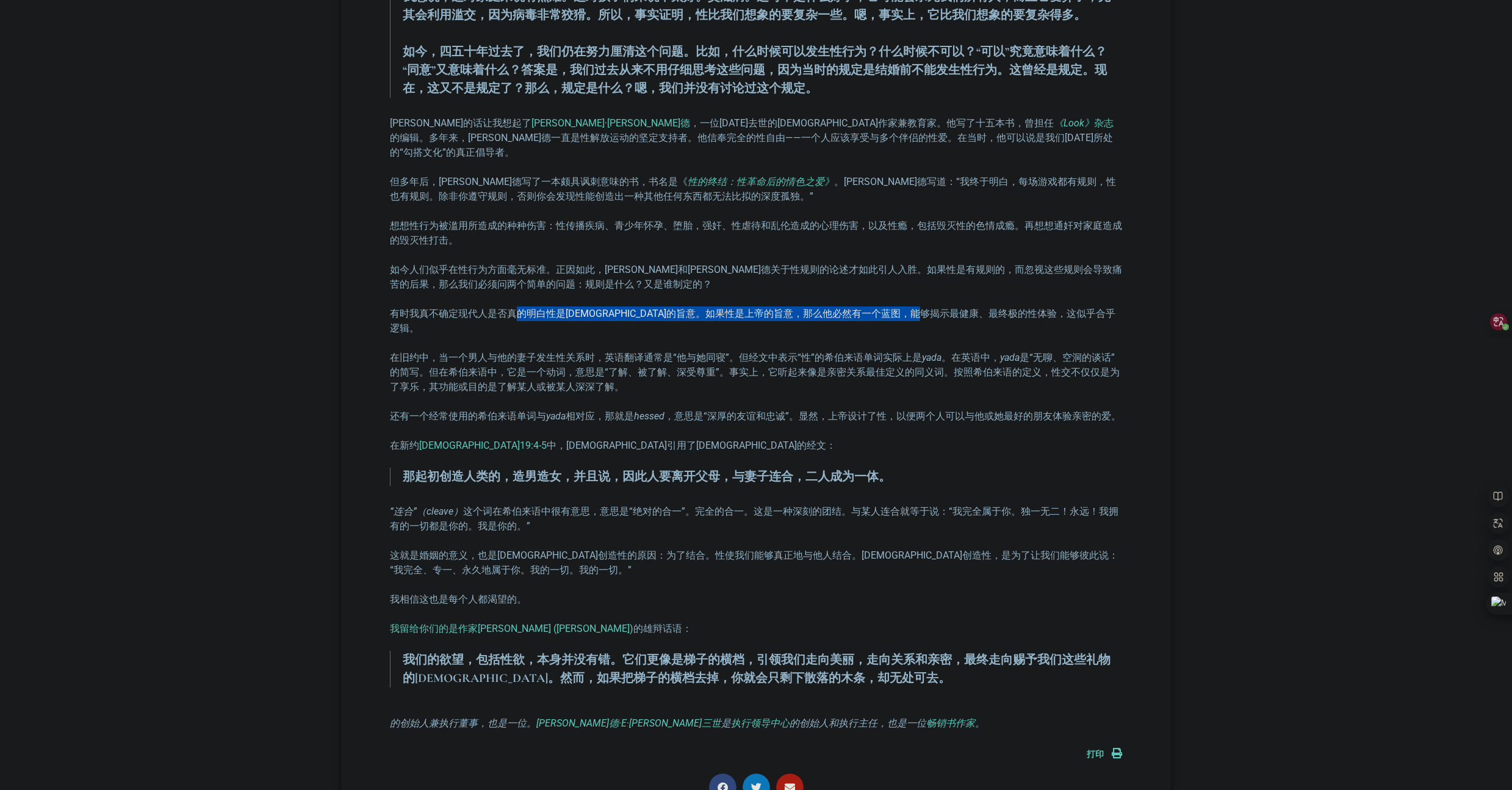
drag, startPoint x: 516, startPoint y: 300, endPoint x: 993, endPoint y: 294, distance: 477.0
click at [993, 308] on font "有时我真不确定现代人是否真的明白性是上帝的旨意。如果性是上帝的旨意，那么他必然有一个蓝图，能够揭示最健康、最终极的性体验，这似乎合乎逻辑。" at bounding box center [752, 320] width 725 height 26
click at [478, 351] on font "在旧约中，当一个男人与他的妻子发生性关系时，英语翻译通常是“他与她同寝”。但经文中表示“性”的希伯来语单词实际上是" at bounding box center [656, 356] width 532 height 11
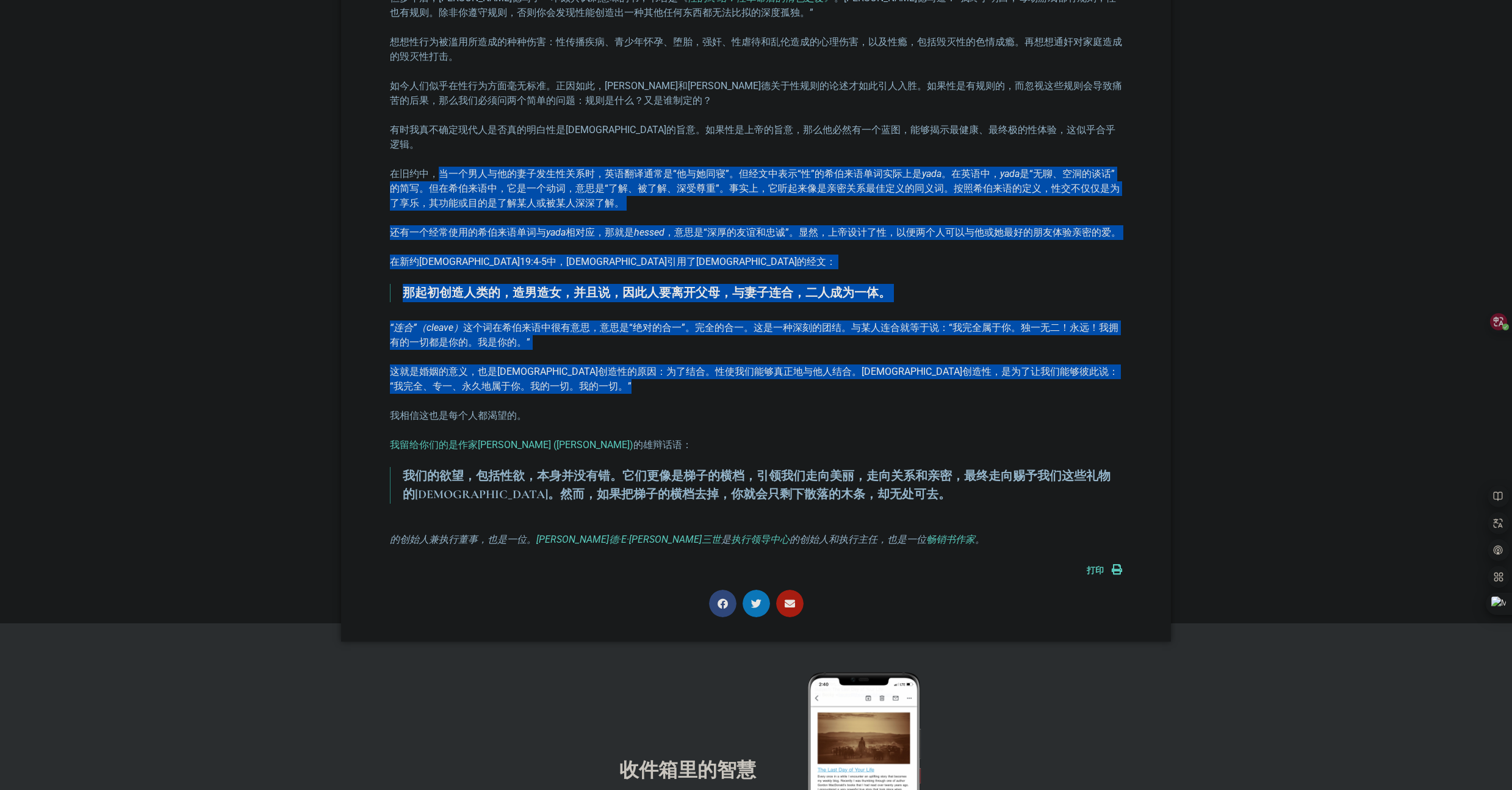
scroll to position [941, 0]
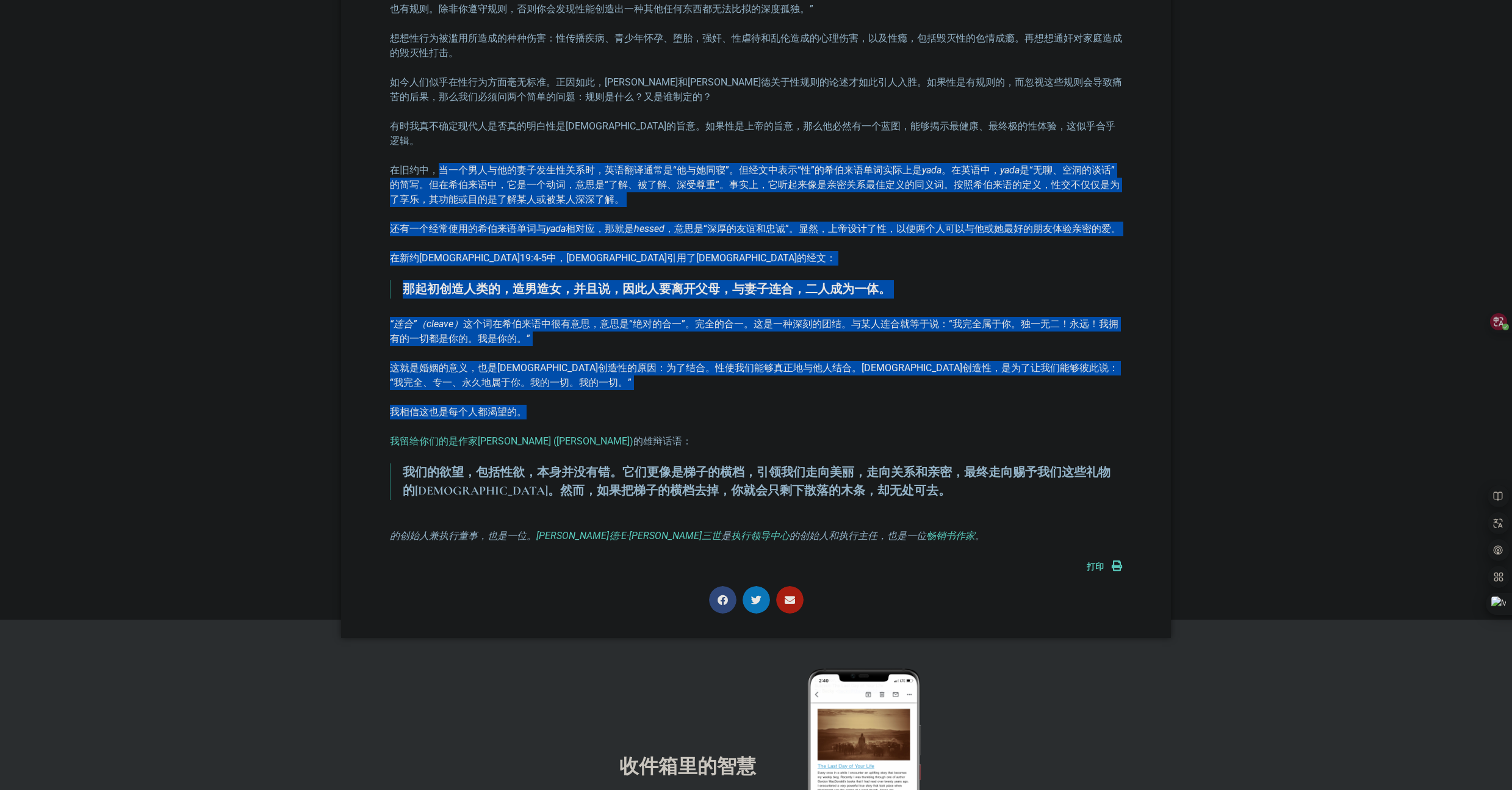
drag, startPoint x: 501, startPoint y: 328, endPoint x: 572, endPoint y: 377, distance: 86.3
click at [572, 377] on div "我最近读了畅销书《 人生十二法则》 作者乔丹·彼得森 的一次采访记录 。在采访中，他说： 自1960年以来，我们拥有了相对可靠的节育措施，时间并不长，但我们低…" at bounding box center [756, 103] width 732 height 882
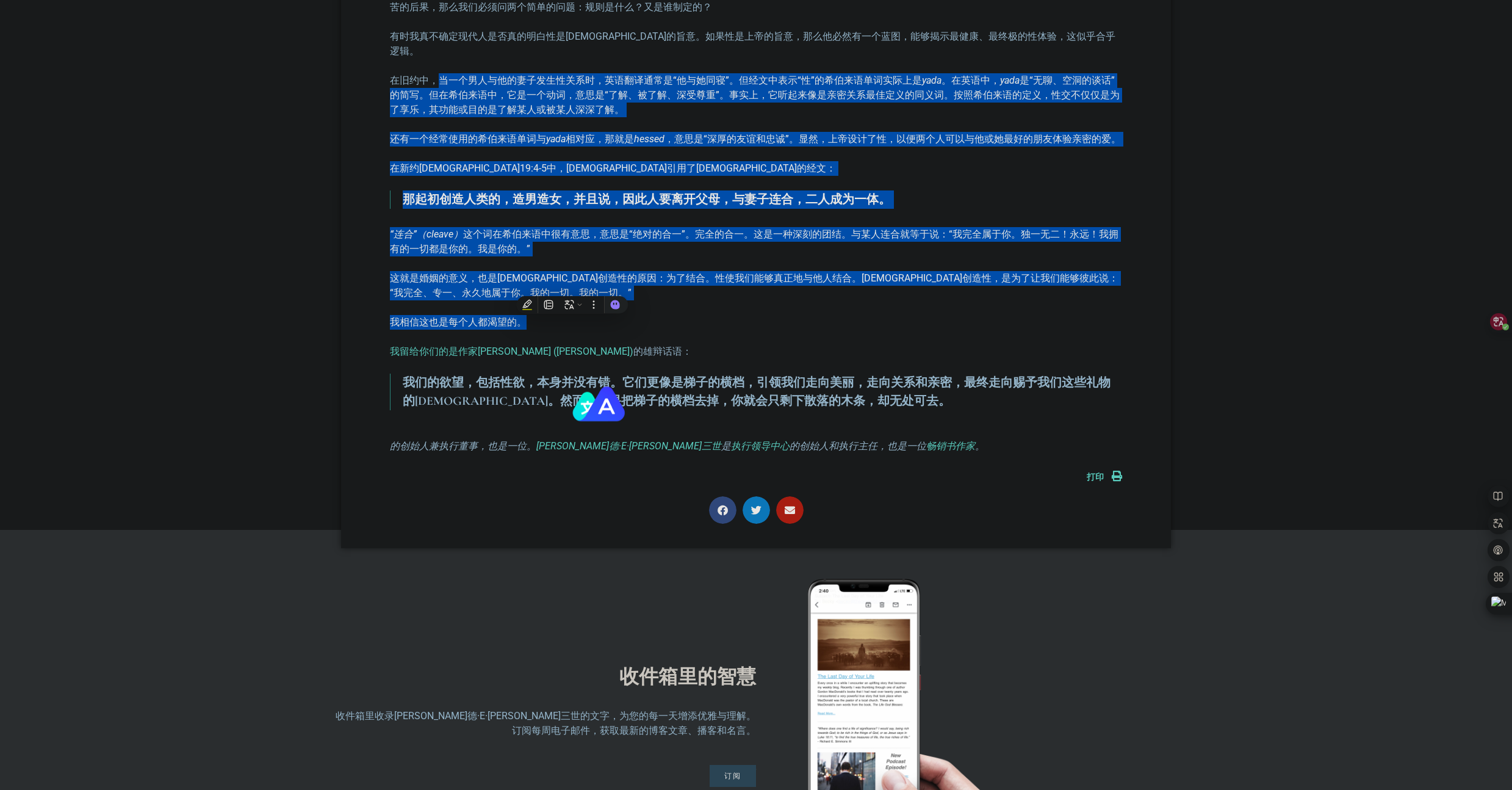
scroll to position [1033, 0]
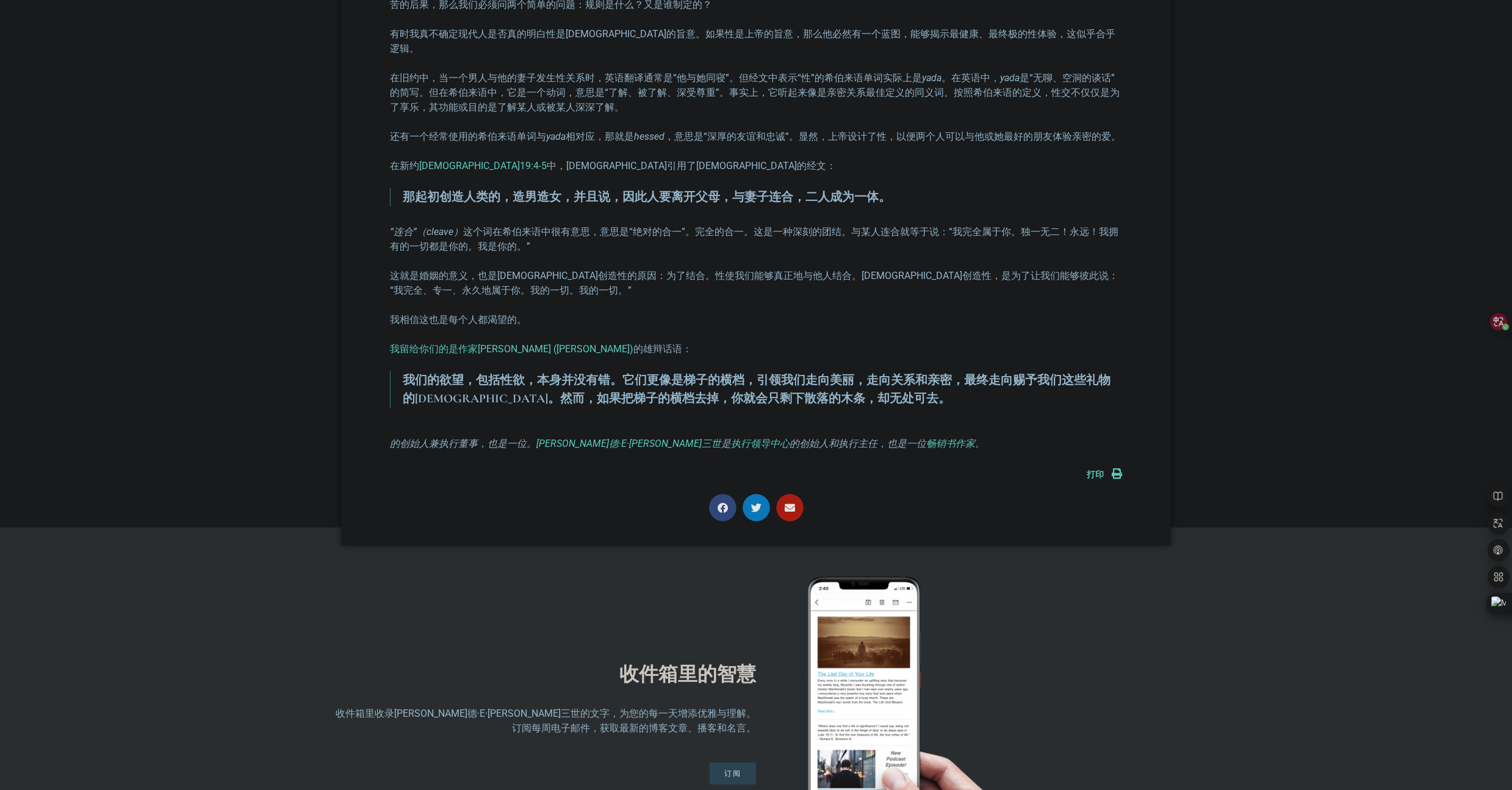
click at [766, 373] on font "我们的欲望，包括性欲，本身并没有错。它们更像是梯子的横档，引领我们走向美丽，走向关系和亲密，最终走向赐予我们这些礼物的上帝。然而，如果把梯子的横档去掉，你就会…" at bounding box center [756, 389] width 707 height 33
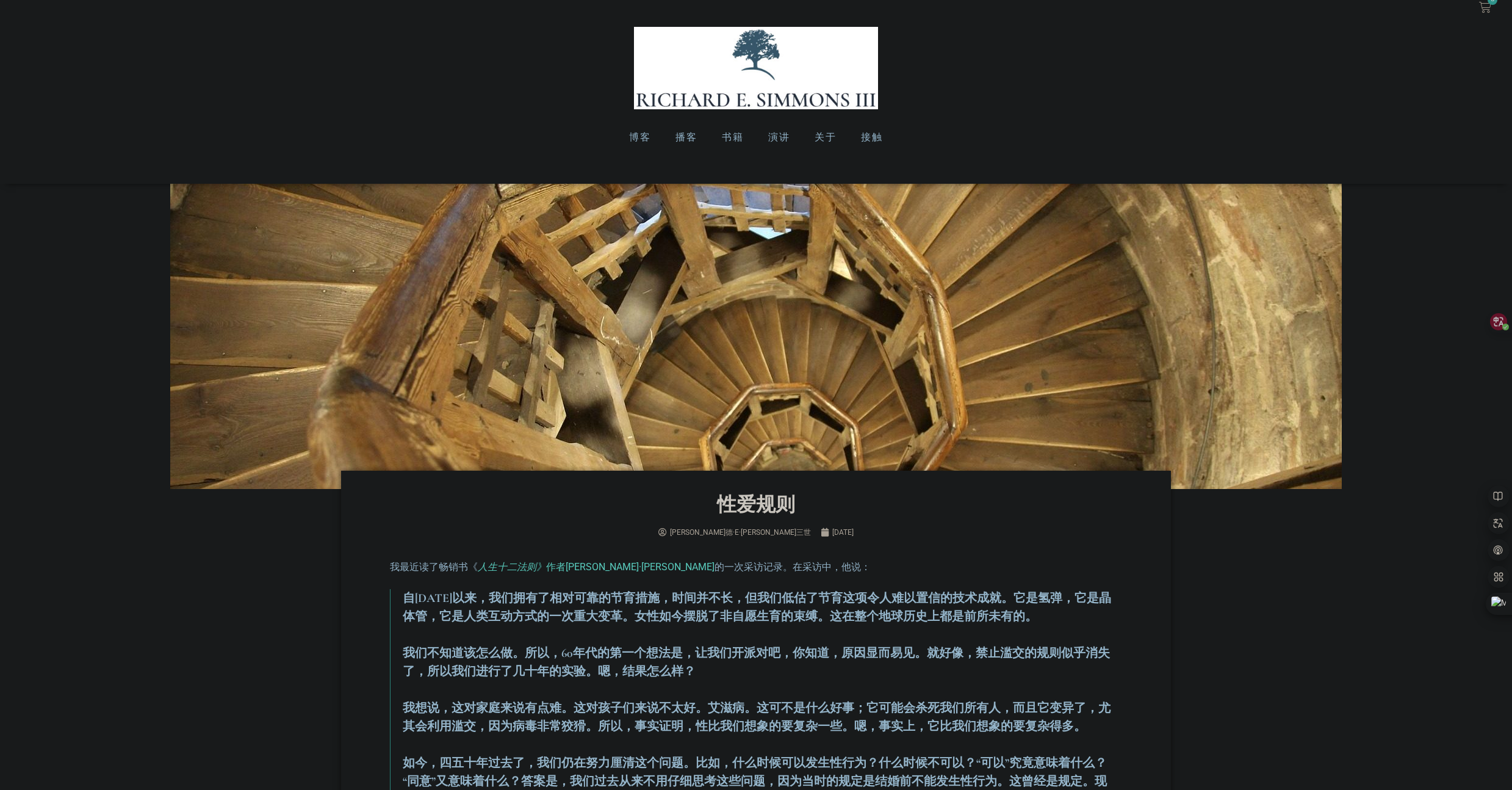
scroll to position [0, 0]
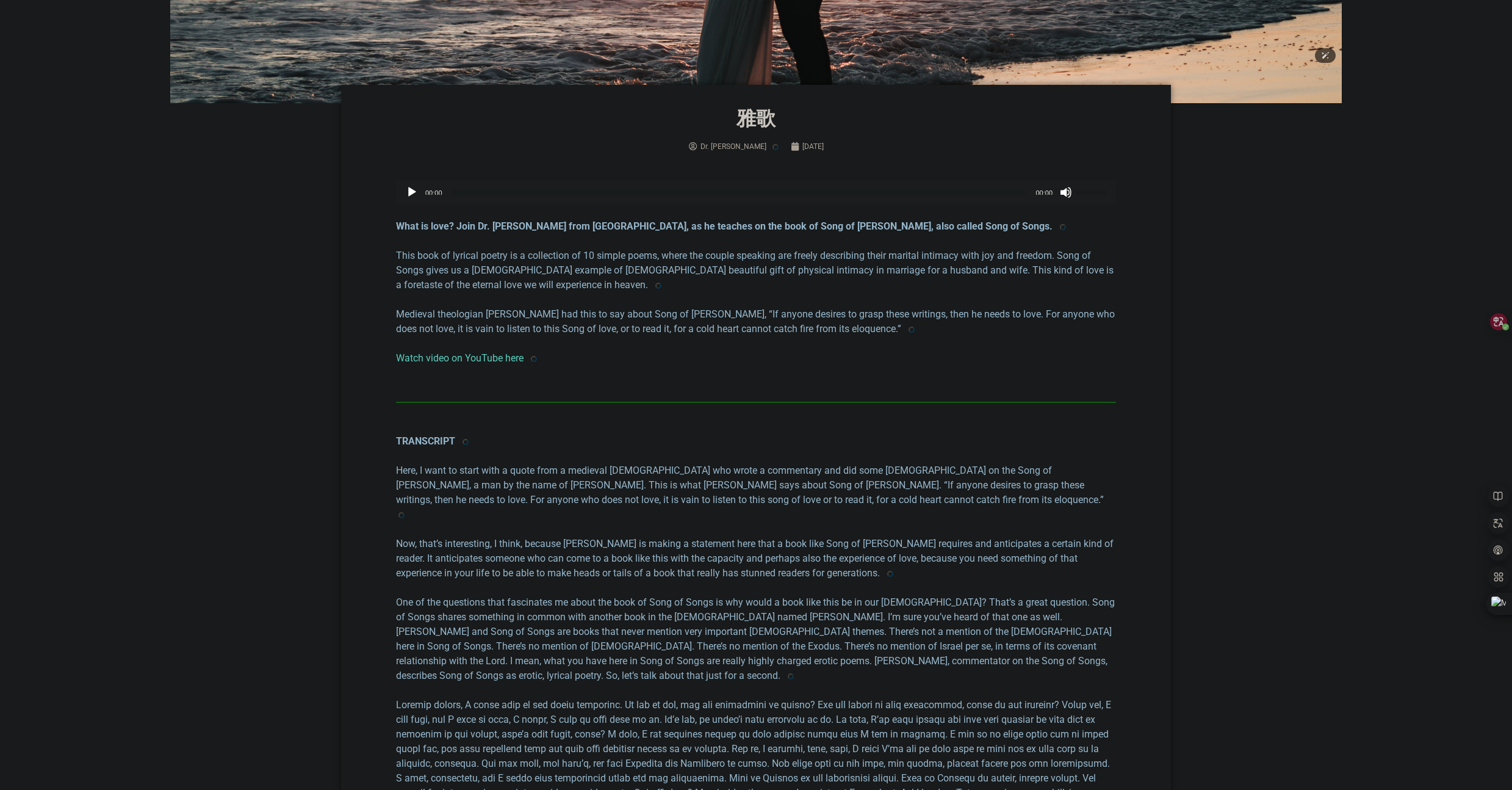
scroll to position [461, 0]
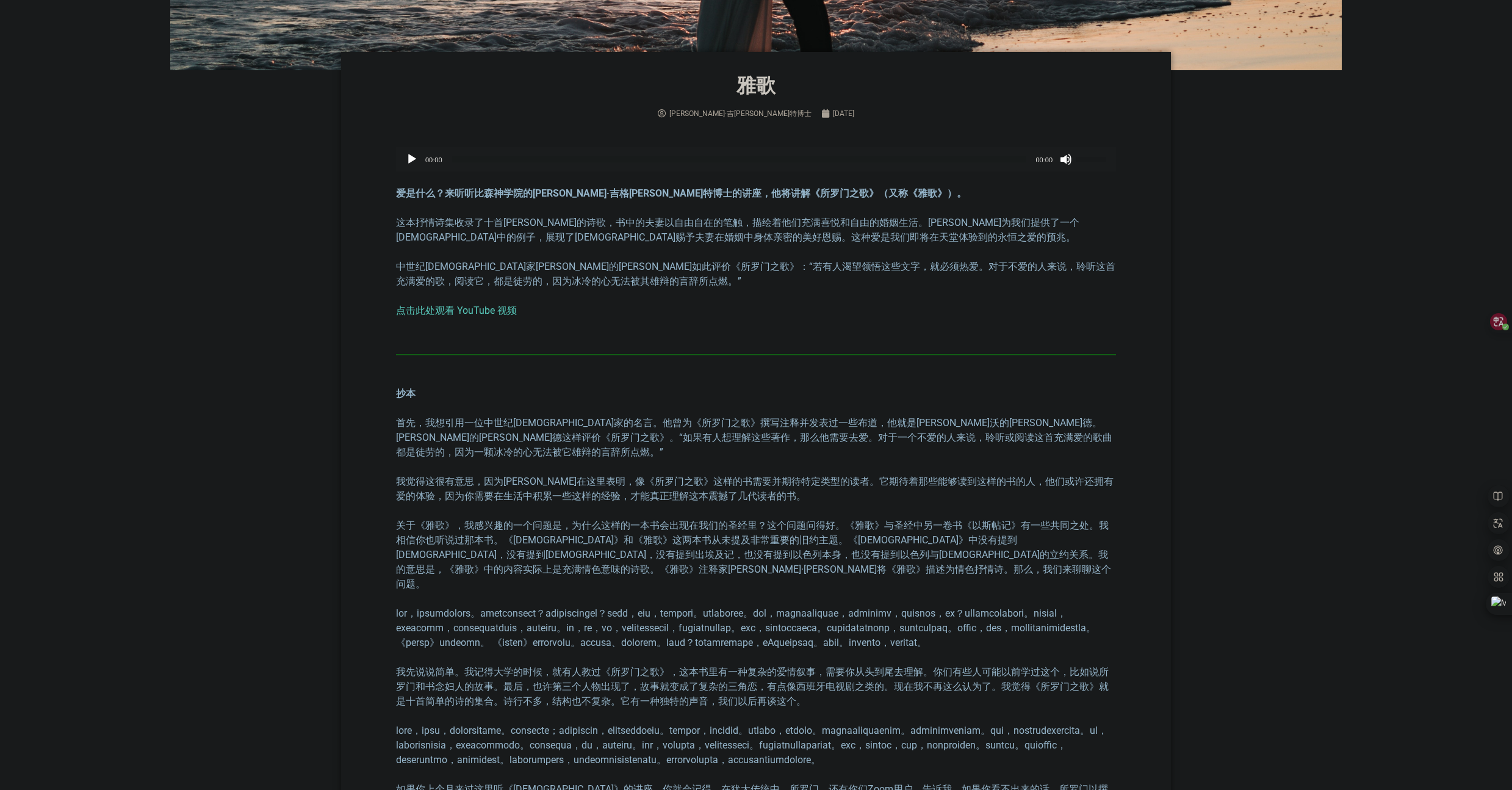
click at [457, 282] on font "中世纪[DEMOGRAPHIC_DATA]家[PERSON_NAME]的[PERSON_NAME]如此评价《所罗门之歌》：“若有人渴望领悟这些文字，就必须热爱…" at bounding box center [755, 273] width 719 height 26
click at [402, 282] on font "中世纪[DEMOGRAPHIC_DATA]家[PERSON_NAME]的[PERSON_NAME]如此评价《所罗门之歌》：“若有人渴望领悟这些文字，就必须热爱…" at bounding box center [755, 273] width 719 height 26
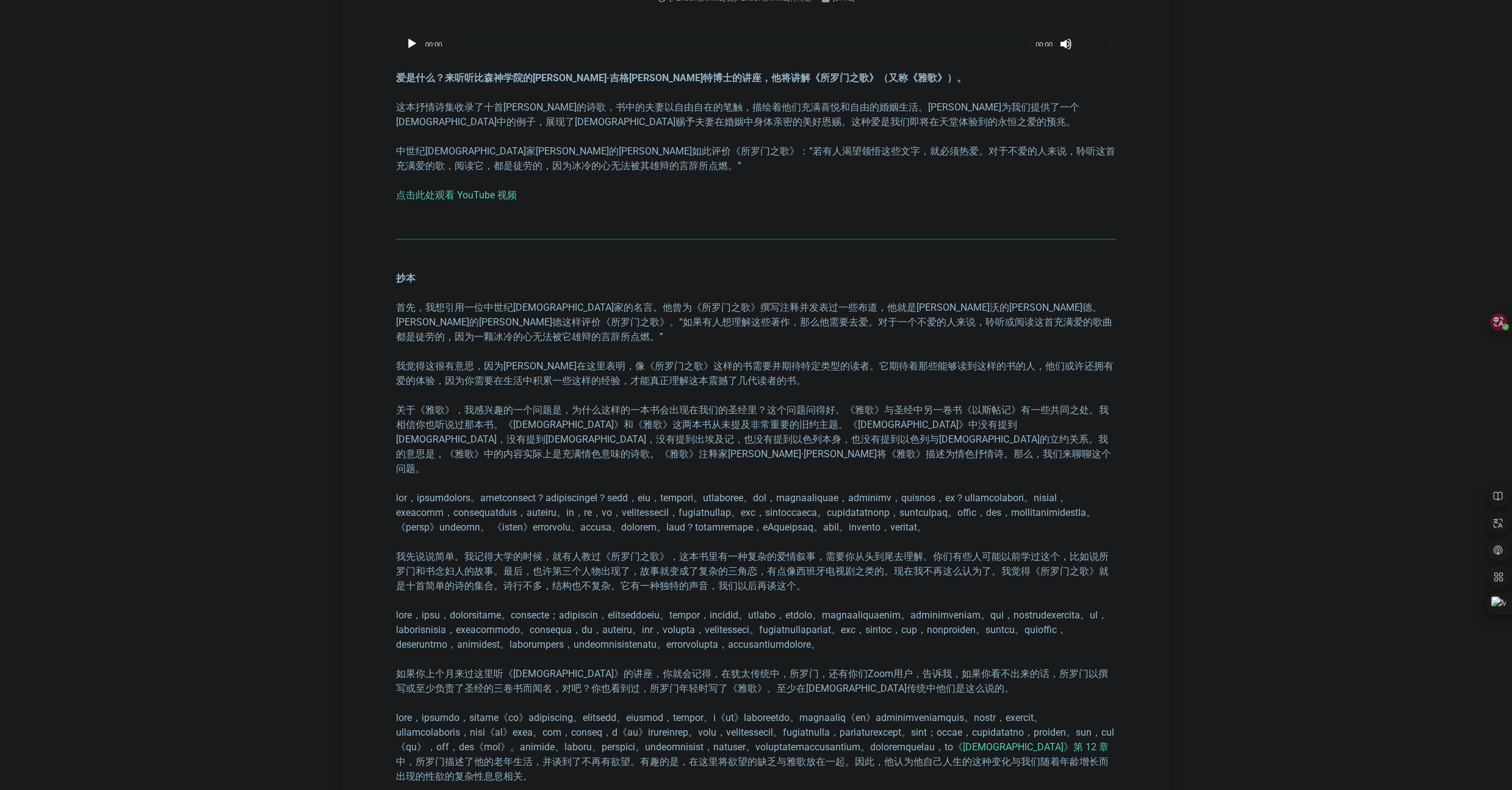
scroll to position [599, 0]
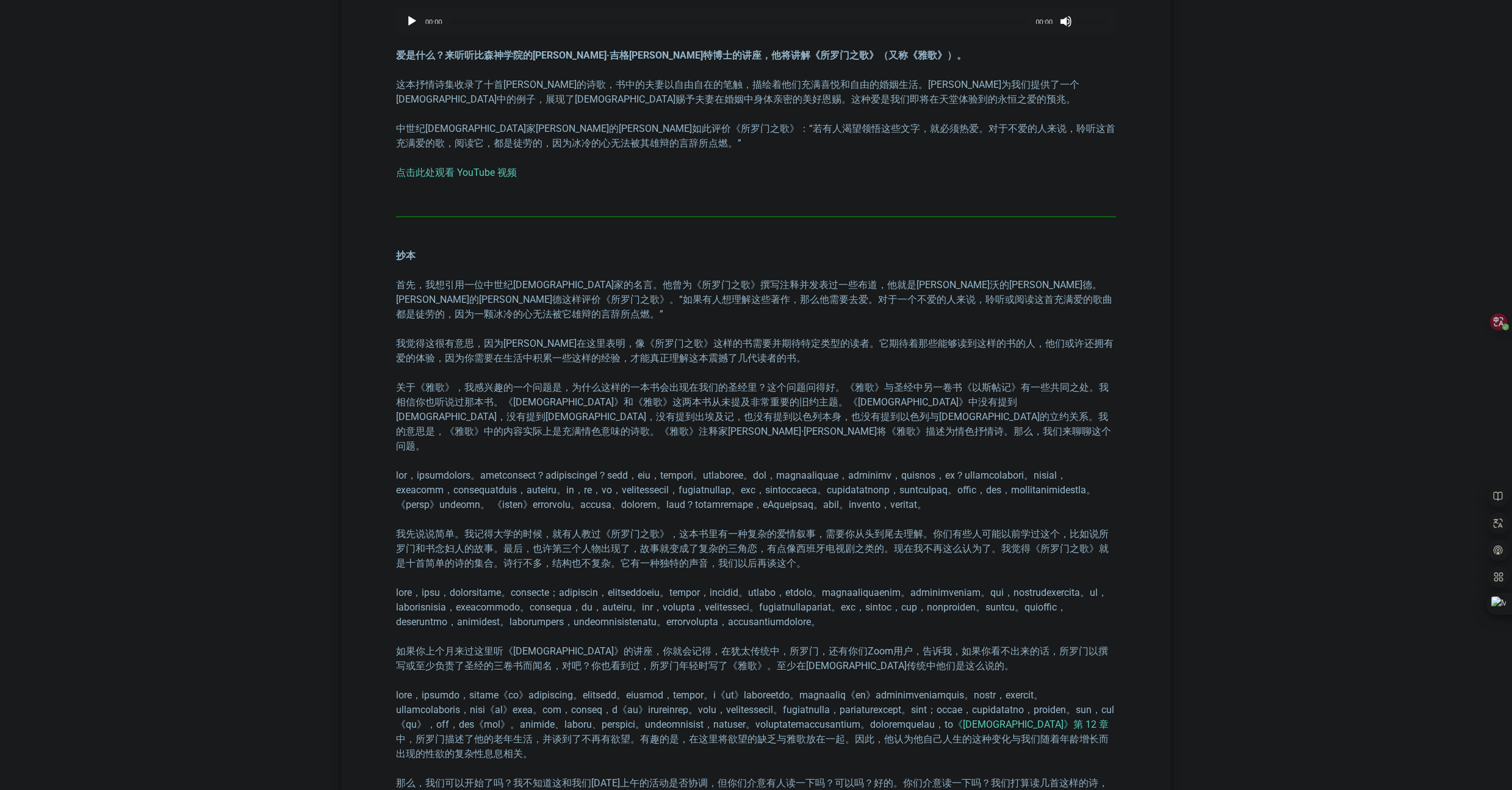
click at [396, 338] on font "我觉得这很有意思，因为伯纳德在这里表明，像《所罗门之歌》这样的书需要并期待特定类型的读者。它期待着那些能够读到这样的书的人，他们或许还拥有爱的体验，因为你需要…" at bounding box center [755, 350] width 717 height 26
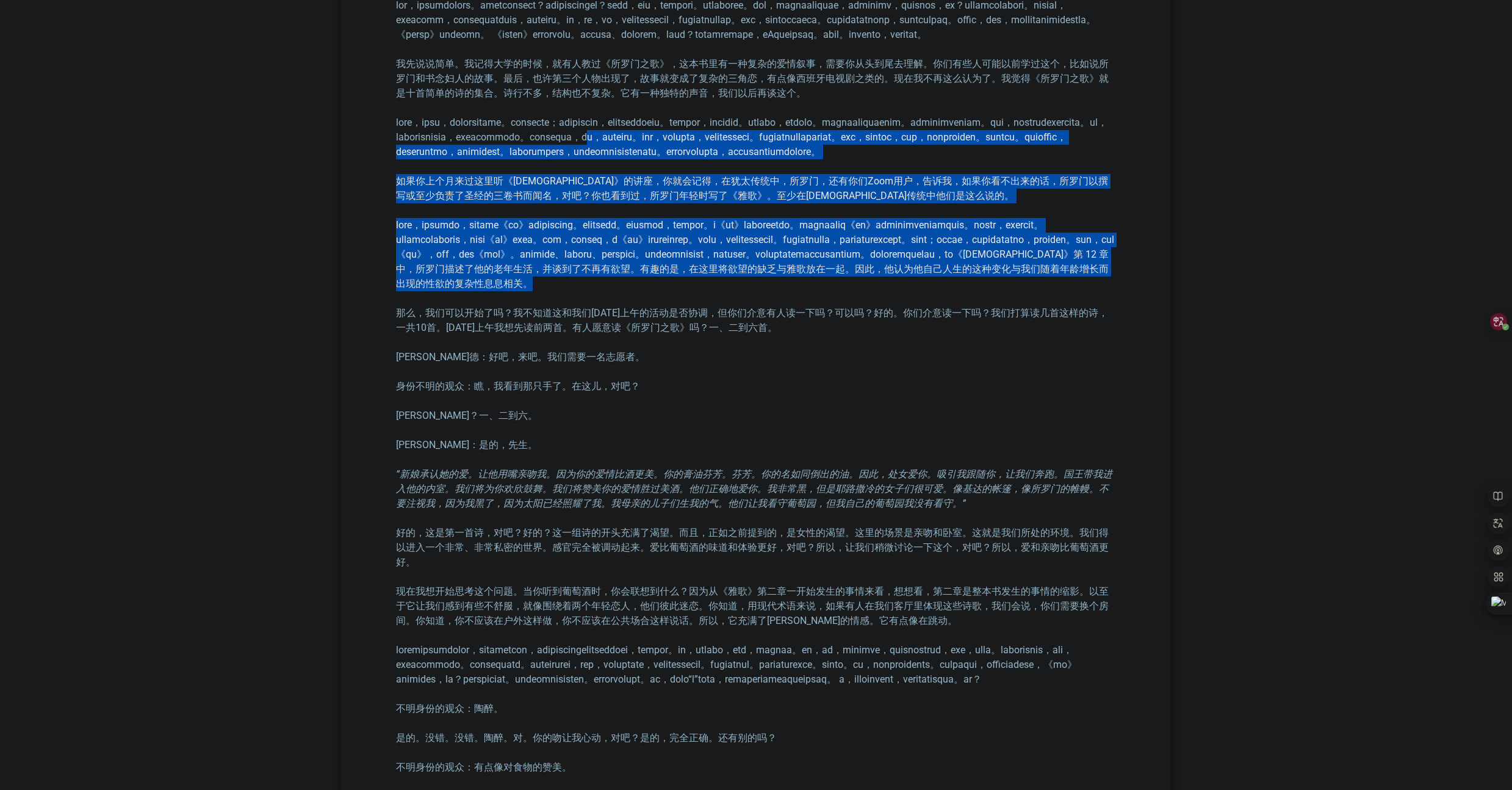
scroll to position [1072, 0]
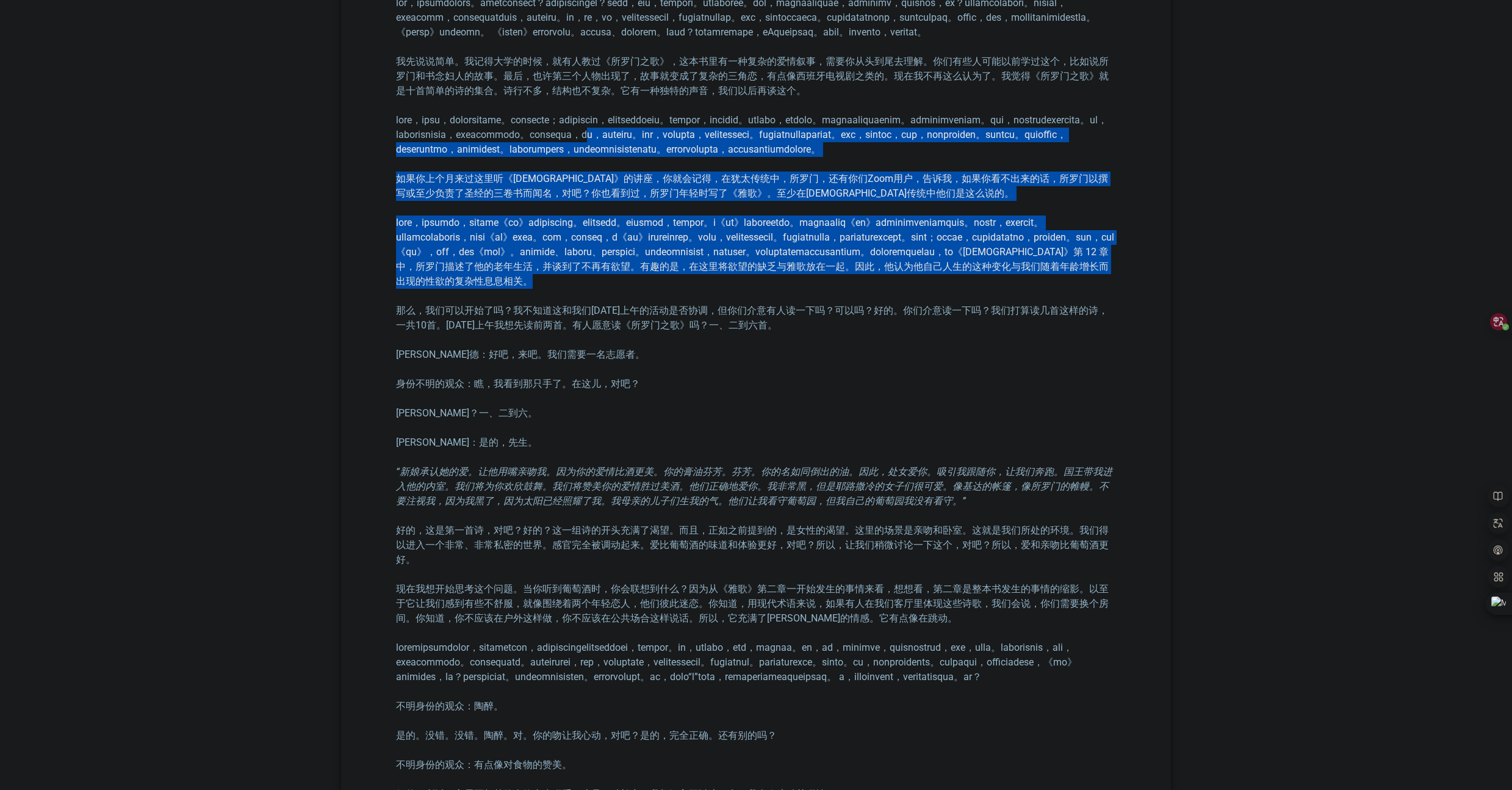
drag, startPoint x: 642, startPoint y: 291, endPoint x: 656, endPoint y: 358, distance: 68.4
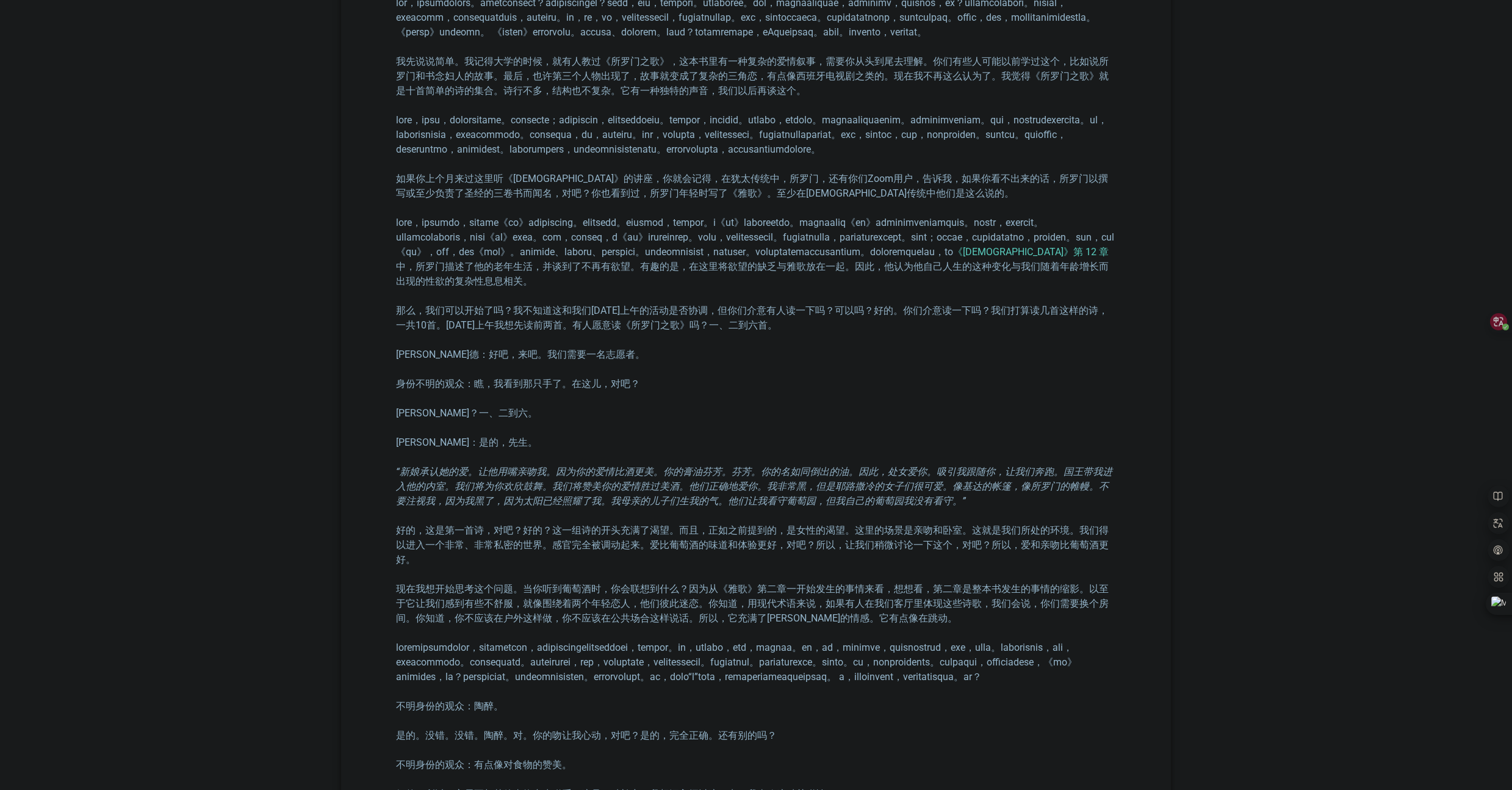
click at [435, 360] on font "理查德：好吧，来吧。我们需要一名志愿者。" at bounding box center [520, 353] width 249 height 11
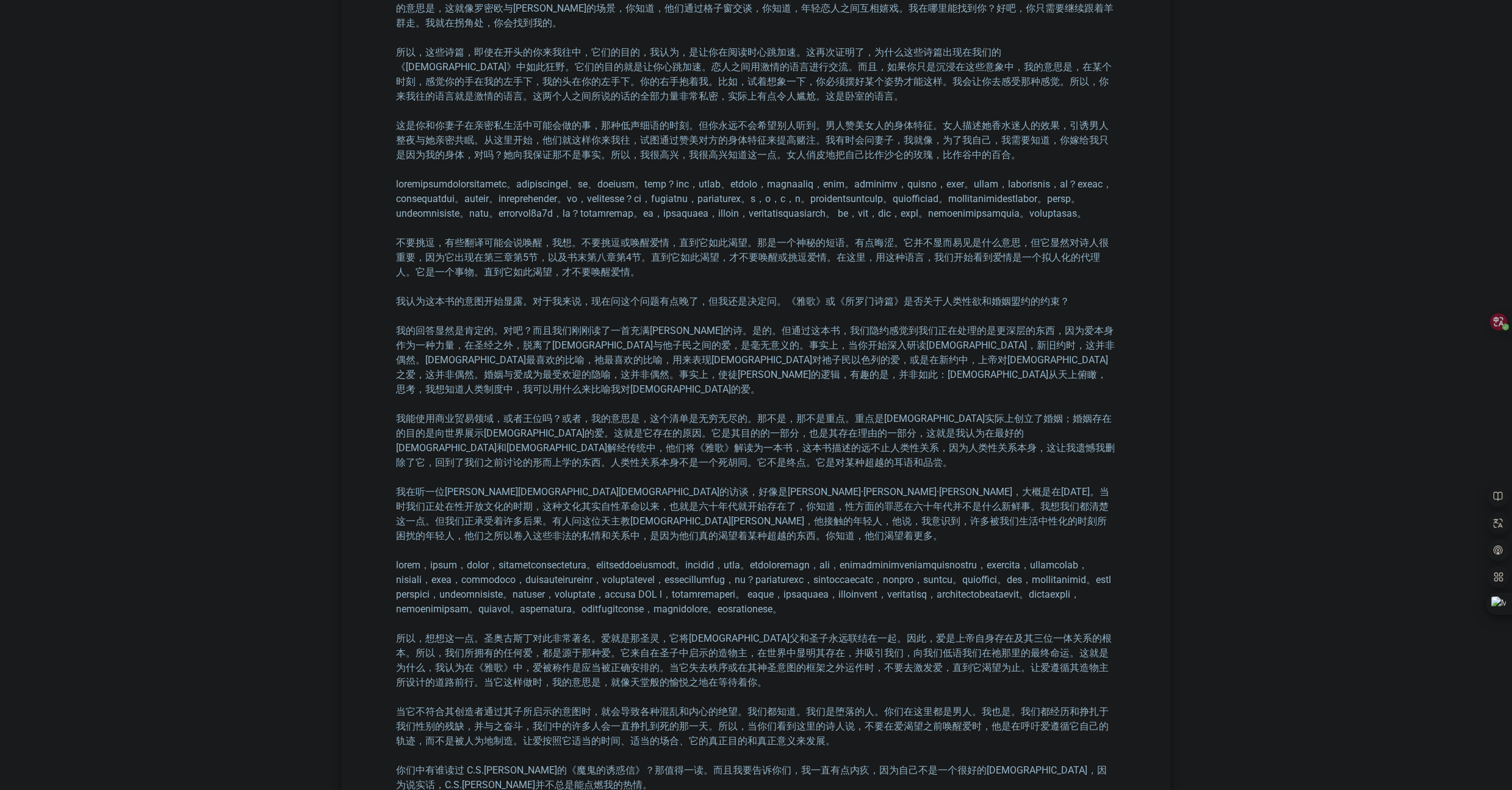
scroll to position [2452, 0]
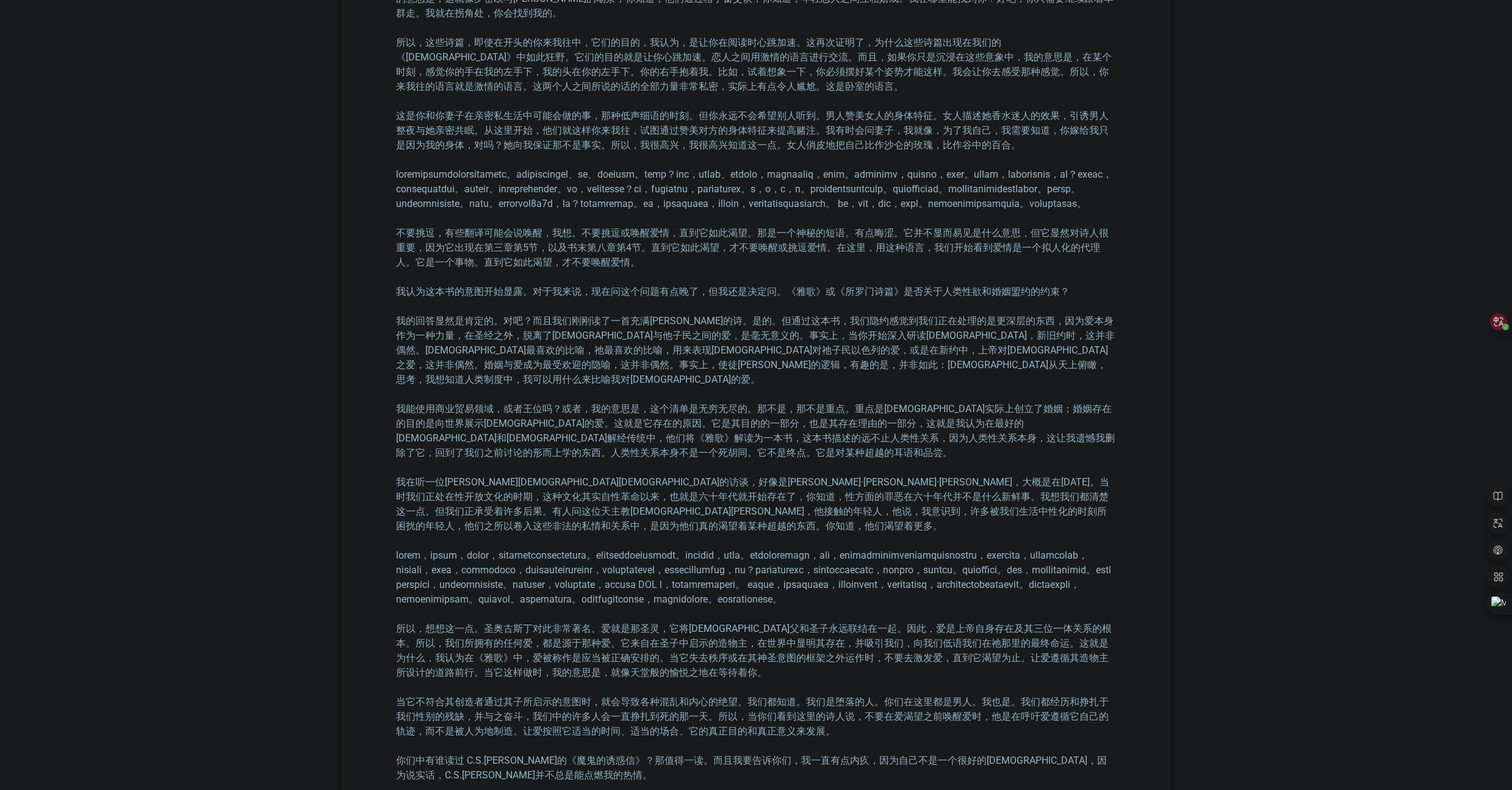
drag, startPoint x: 609, startPoint y: 118, endPoint x: 844, endPoint y: 117, distance: 235.0
click at [576, 144] on div "抄本 首先，我想引用一位中世纪神学家的名言。他曾为《所罗门之歌》撰写注释并发表过一些布道，他就是克莱尔沃的伯纳德。克莱尔沃的伯纳德这样评价《所罗门之歌》。“如…" at bounding box center [756, 424] width 720 height 4057
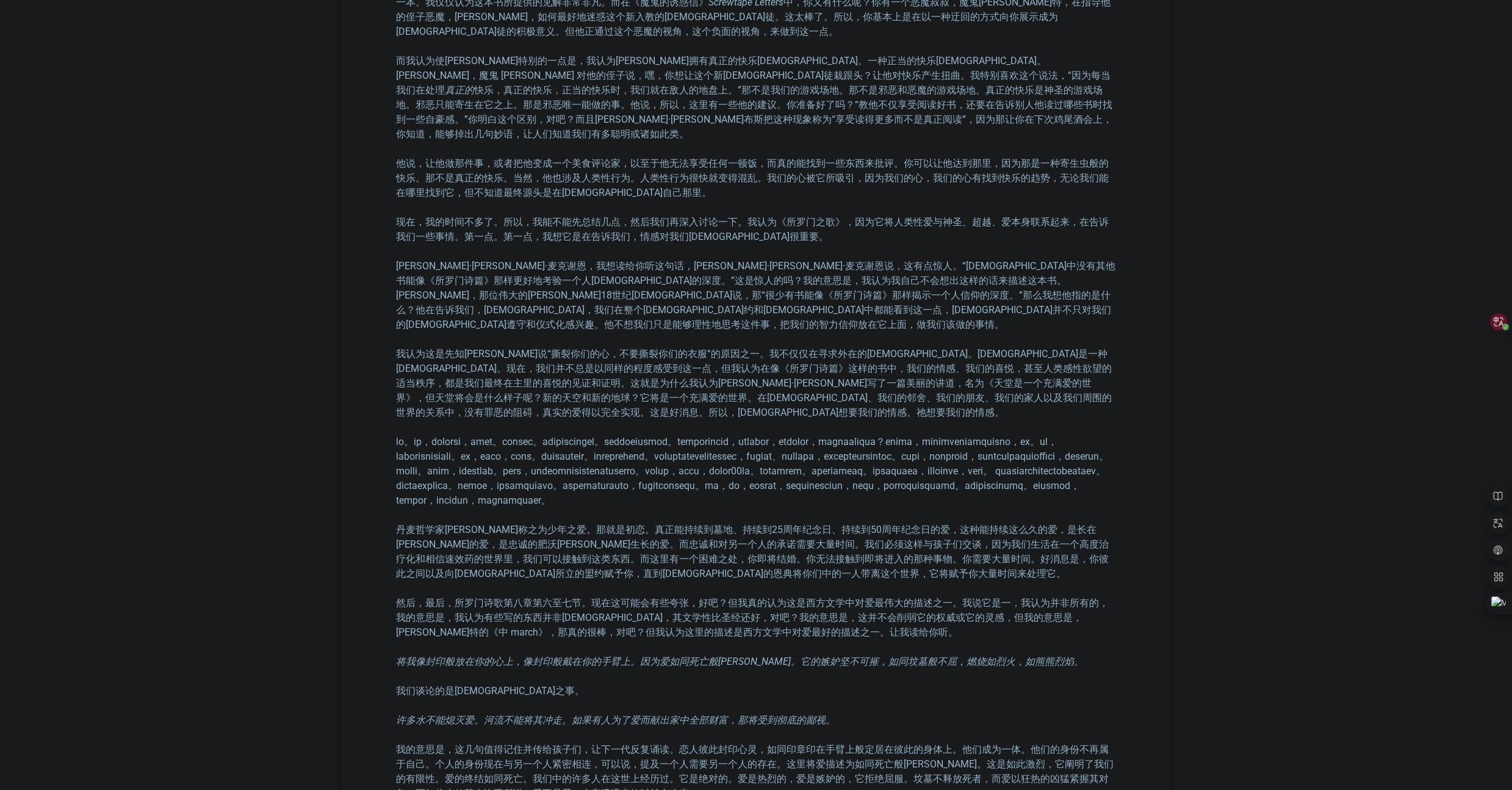
scroll to position [3281, 0]
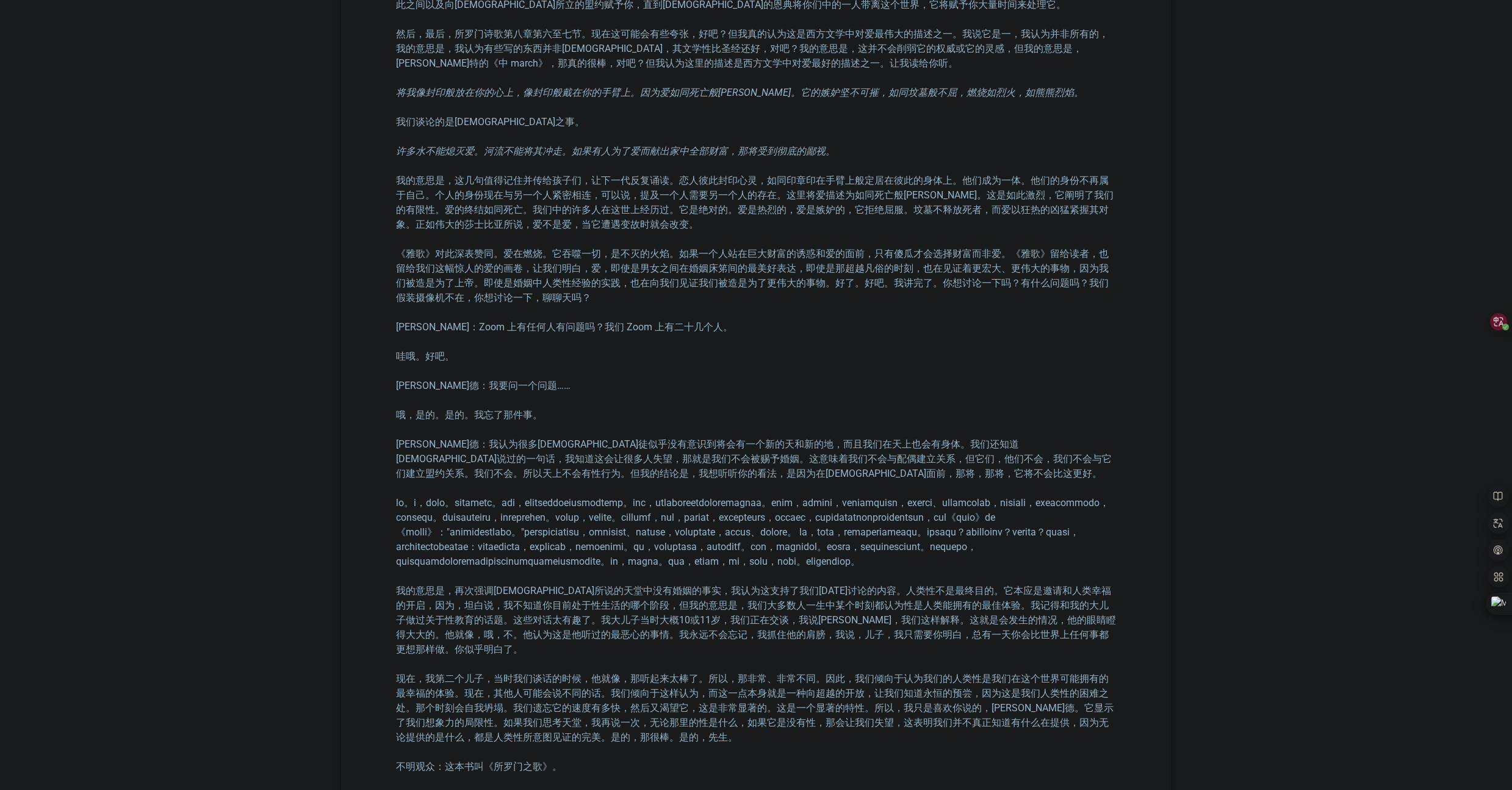
scroll to position [3847, 0]
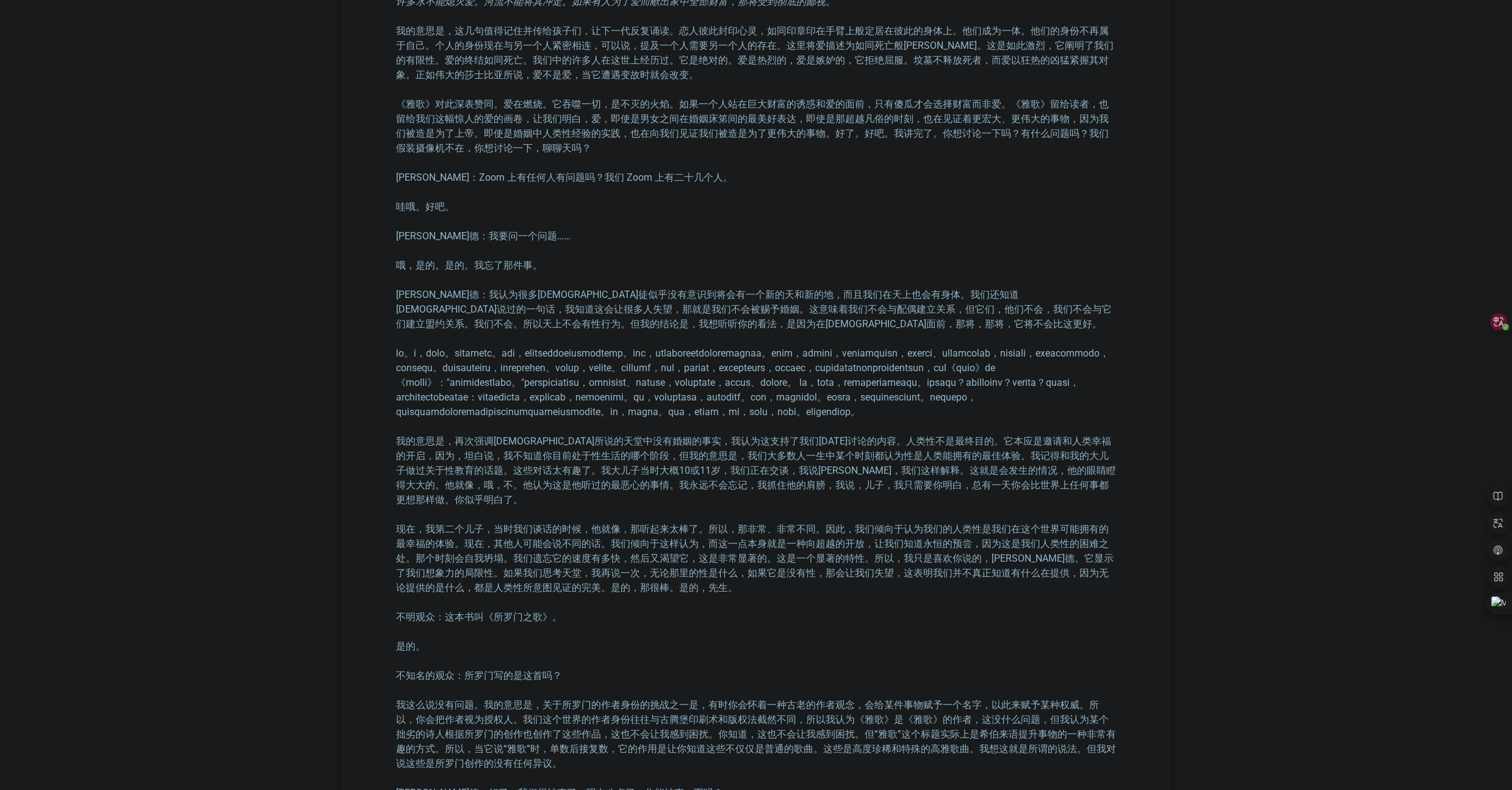
scroll to position [3988, 0]
click at [472, 80] on font "我的意思是，这几句值得记住并传给孩子们，让下一代反复诵读。恋人彼此封印心灵，如同印章印在手臂上般定居在彼此的身体上。他们成为一体。他们的身份不再属于自己。个人…" at bounding box center [755, 52] width 717 height 55
drag, startPoint x: 489, startPoint y: 322, endPoint x: 701, endPoint y: 323, distance: 212.0
click at [701, 80] on font "我的意思是，这几句值得记住并传给孩子们，让下一代反复诵读。恋人彼此封印心灵，如同印章印在手臂上般定居在彼此的身体上。他们成为一体。他们的身份不再属于自己。个人…" at bounding box center [755, 52] width 717 height 55
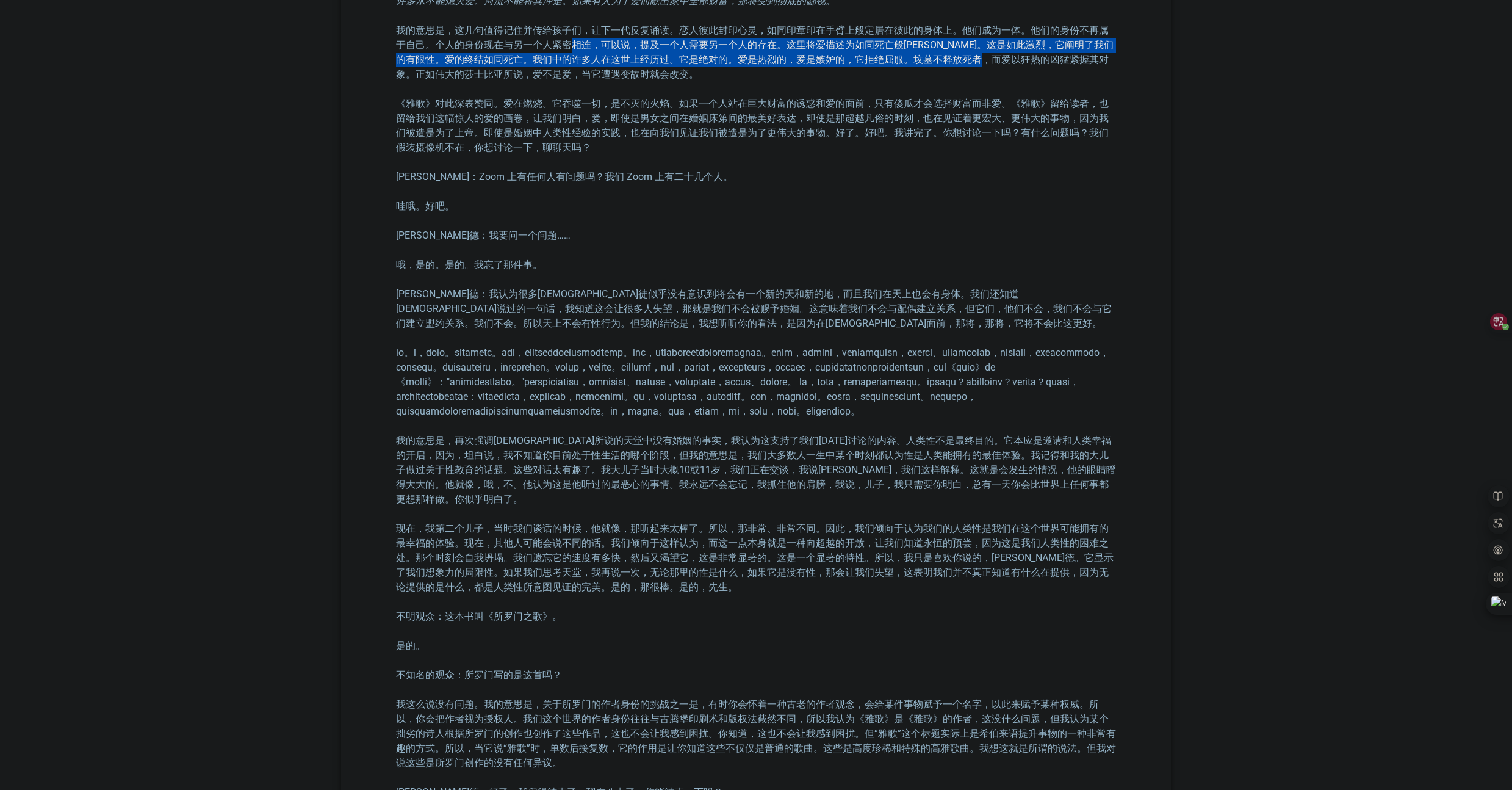
drag, startPoint x: 569, startPoint y: 325, endPoint x: 1043, endPoint y: 335, distance: 474.1
click at [1043, 80] on font "我的意思是，这几句值得记住并传给孩子们，让下一代反复诵读。恋人彼此封印心灵，如同印章印在手臂上般定居在彼此的身体上。他们成为一体。他们的身份不再属于自己。个人…" at bounding box center [755, 52] width 717 height 55
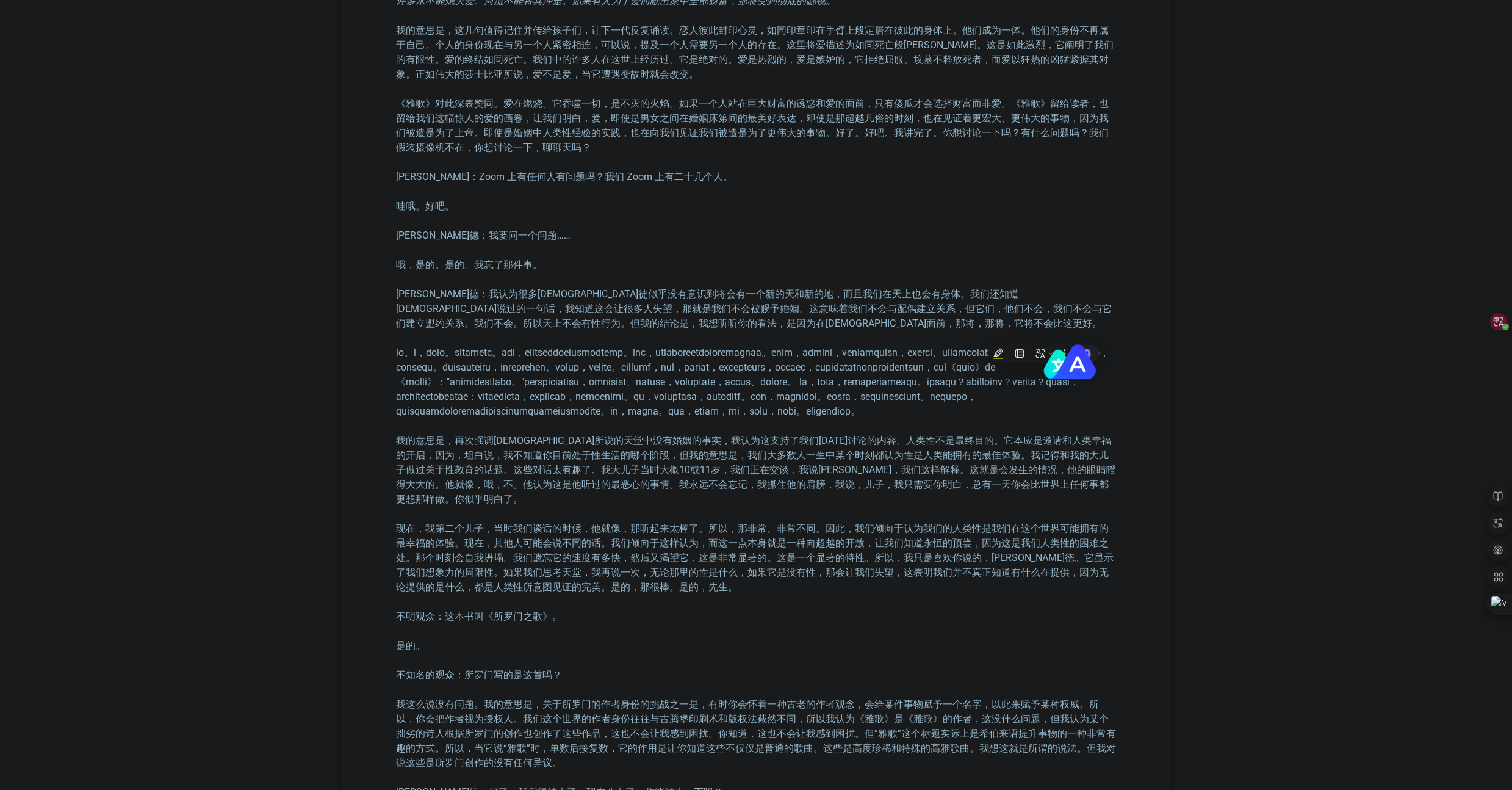
click at [549, 154] on font "《雅歌》对此深表赞同。爱在燃烧。它吞噬一切，是不灭的火焰。如果一个人站在巨大财富的诱惑和爱的面前，只有傻瓜才会选择财富而非爱。《雅歌》留给读者，也留给我们这幅…" at bounding box center [752, 125] width 713 height 55
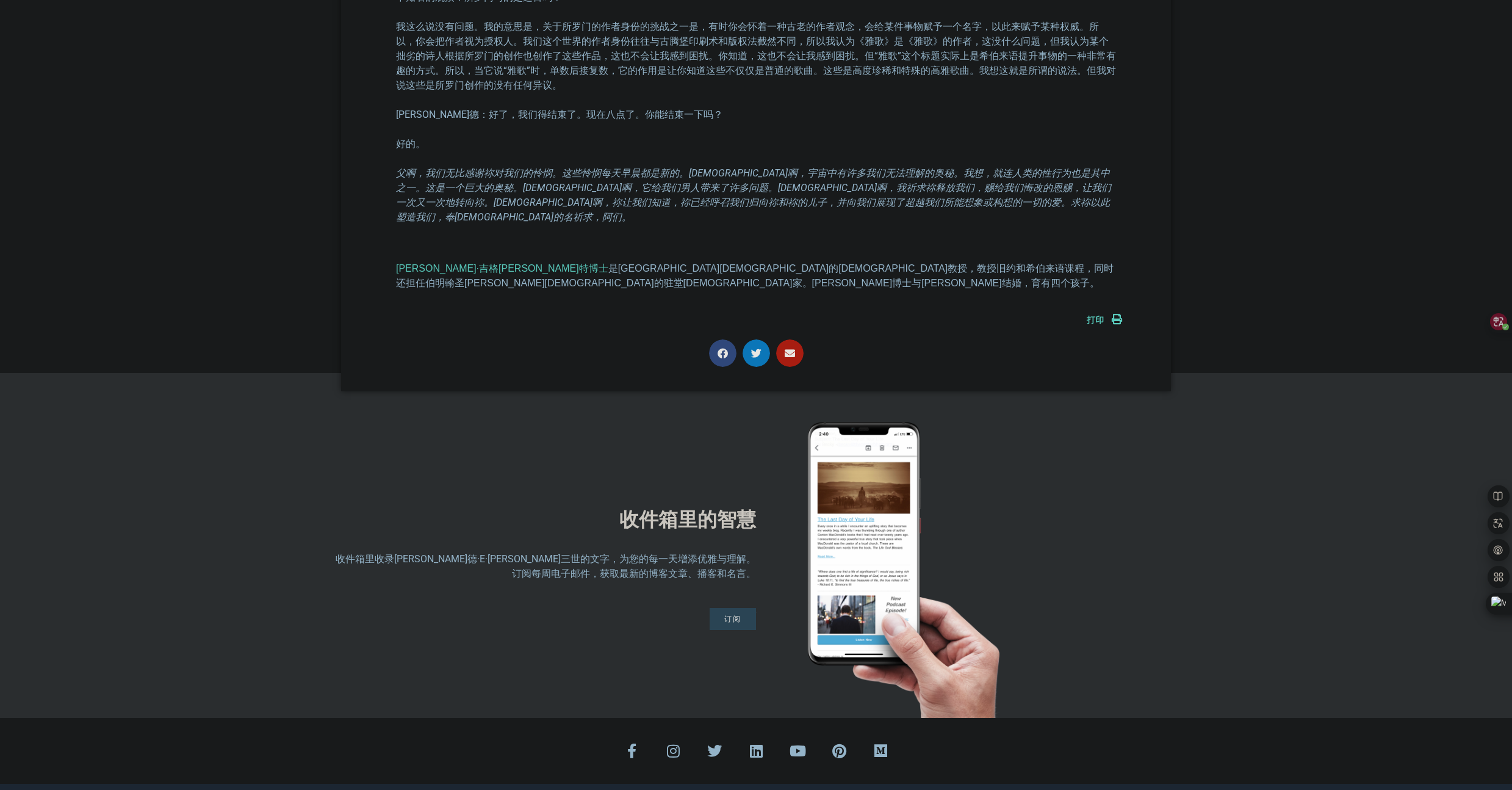
scroll to position [4663, 0]
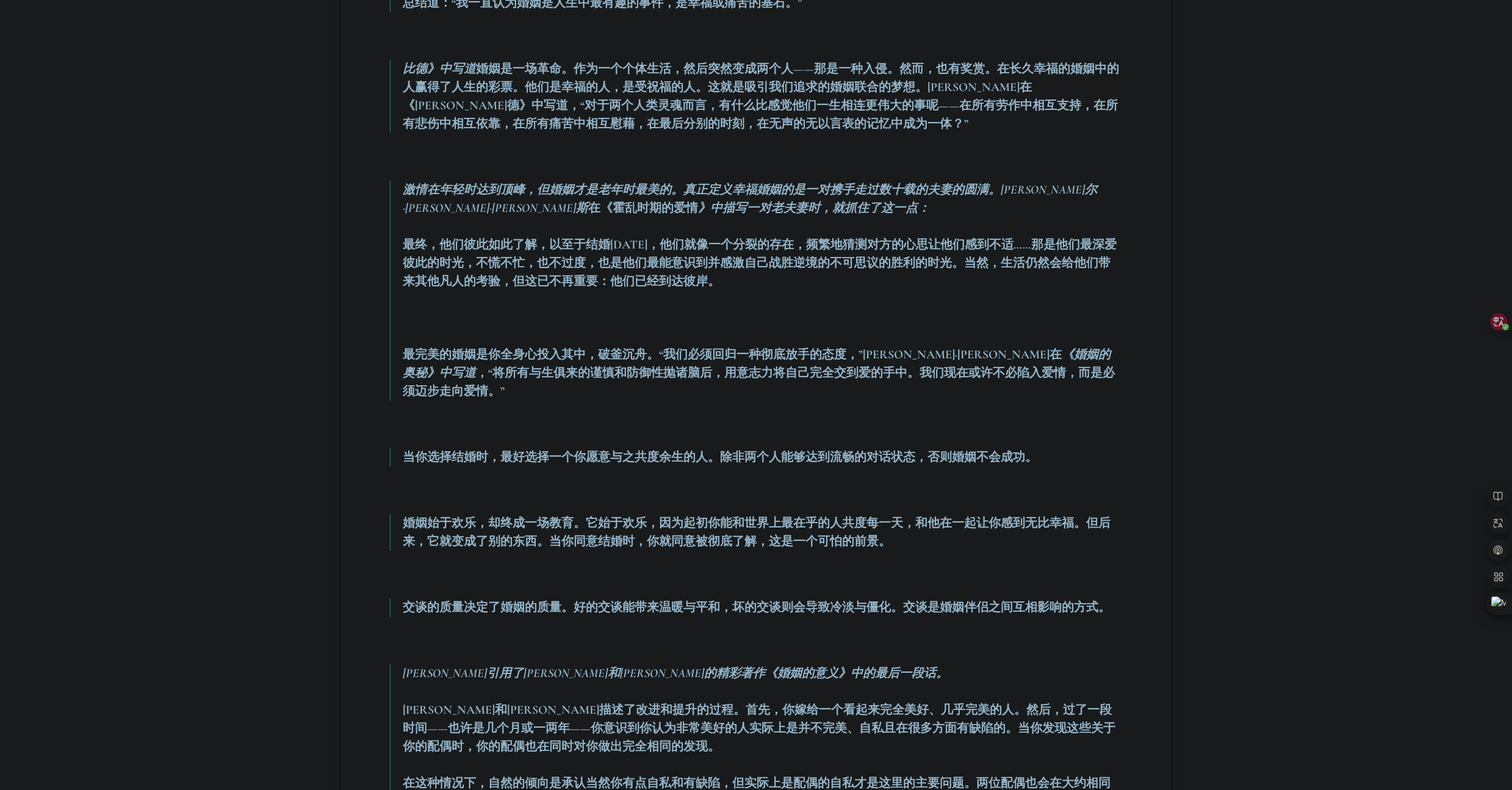
scroll to position [859, 0]
drag, startPoint x: 836, startPoint y: 247, endPoint x: 1011, endPoint y: 239, distance: 175.2
click at [1011, 239] on font "最终，他们彼此如此了解，以至于结婚[DATE]，他们就像一个分裂的存在，频繁地猜测对方的心思让他们感到不适……那是他们最深爱彼此的时光，不慌不忙，也不过度，也…" at bounding box center [760, 261] width 714 height 51
click at [604, 263] on font "最终，他们彼此如此了解，以至于结婚[DATE]，他们就像一个分裂的存在，频繁地猜测对方的心思让他们感到不适……那是他们最深爱彼此的时光，不慌不忙，也不过度，也…" at bounding box center [760, 261] width 714 height 51
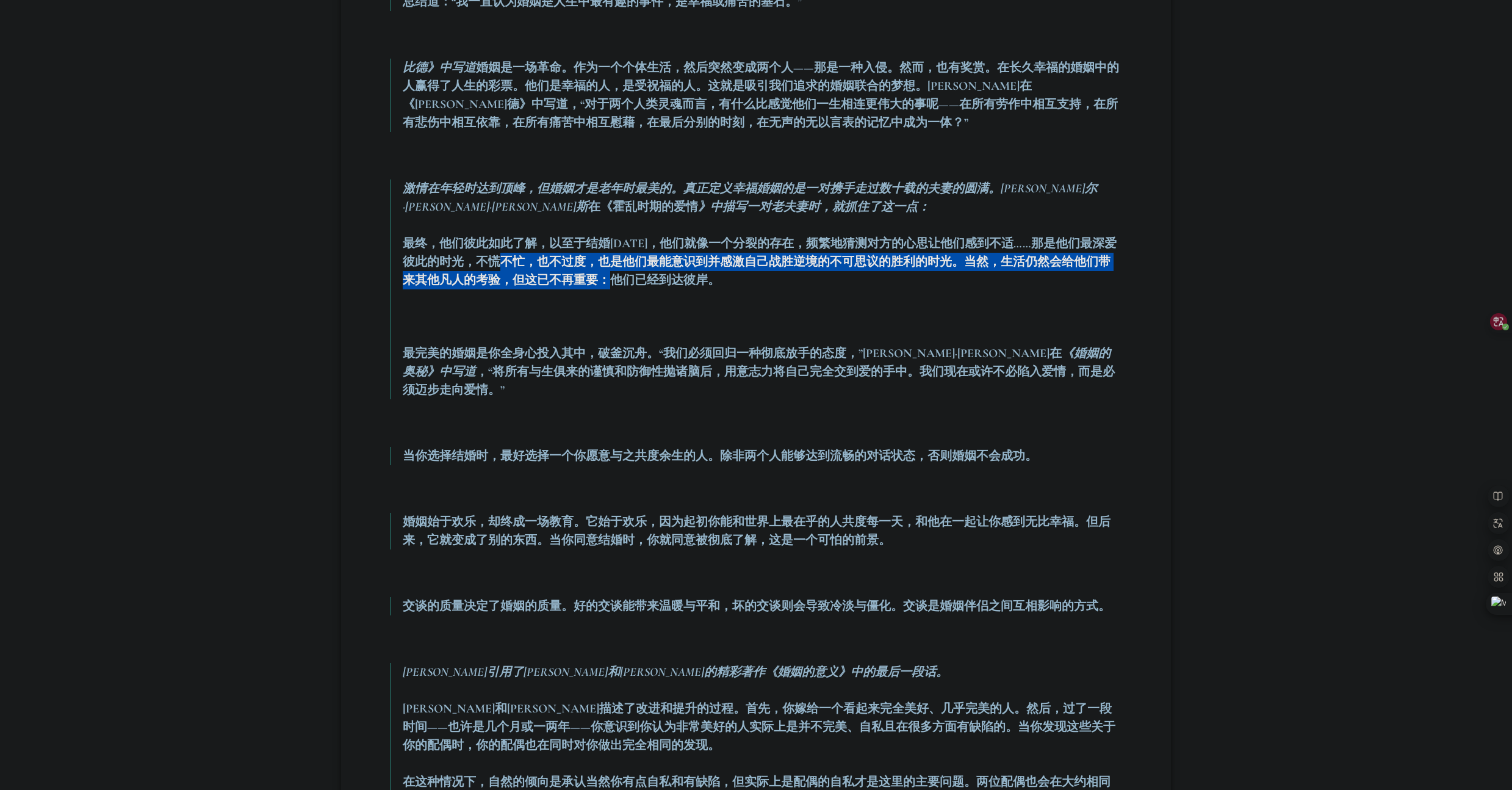
drag, startPoint x: 576, startPoint y: 262, endPoint x: 643, endPoint y: 279, distance: 69.1
click at [643, 279] on font "最终，他们彼此如此了解，以至于结婚[DATE]，他们就像一个分裂的存在，频繁地猜测对方的心思让他们感到不适……那是他们最深爱彼此的时光，不慌不忙，也不过度，也…" at bounding box center [760, 261] width 714 height 51
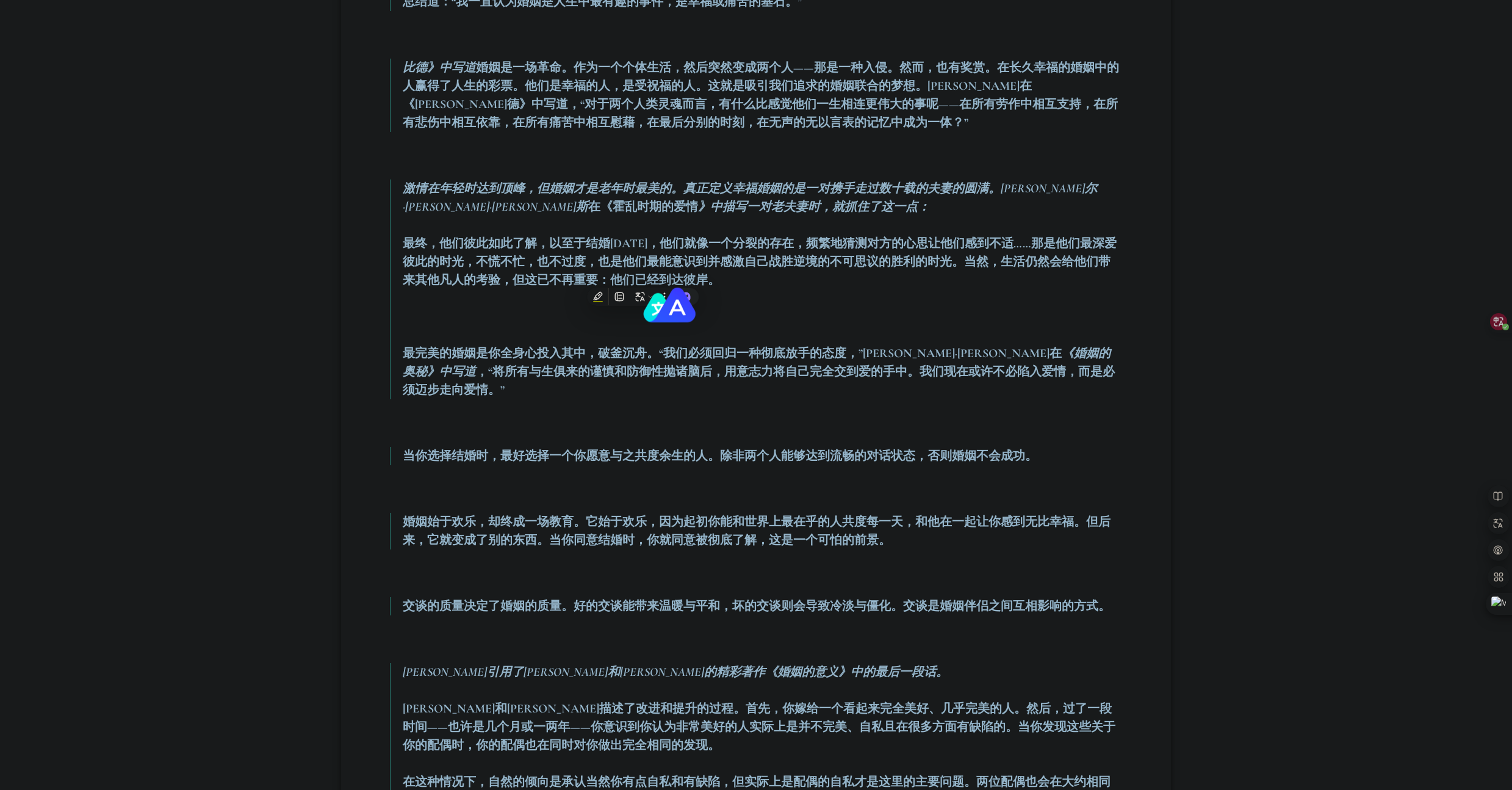
click at [766, 288] on p "最终，他们彼此如此了解，以至于结婚[DATE]，他们就像一个分裂的存在，频繁地猜测对方的心思让他们感到不适……那是他们最深爱彼此的时光，不慌不忙，也不过度，也…" at bounding box center [762, 261] width 719 height 55
click at [615, 291] on blockquote "激情在年轻时达到顶峰，但婚姻才是老年时最美的。真正定义幸福婚姻的是一对携手走过数十载的夫妻的圆满。[PERSON_NAME]尔·[PERSON_NAME]·[…" at bounding box center [756, 289] width 732 height 219
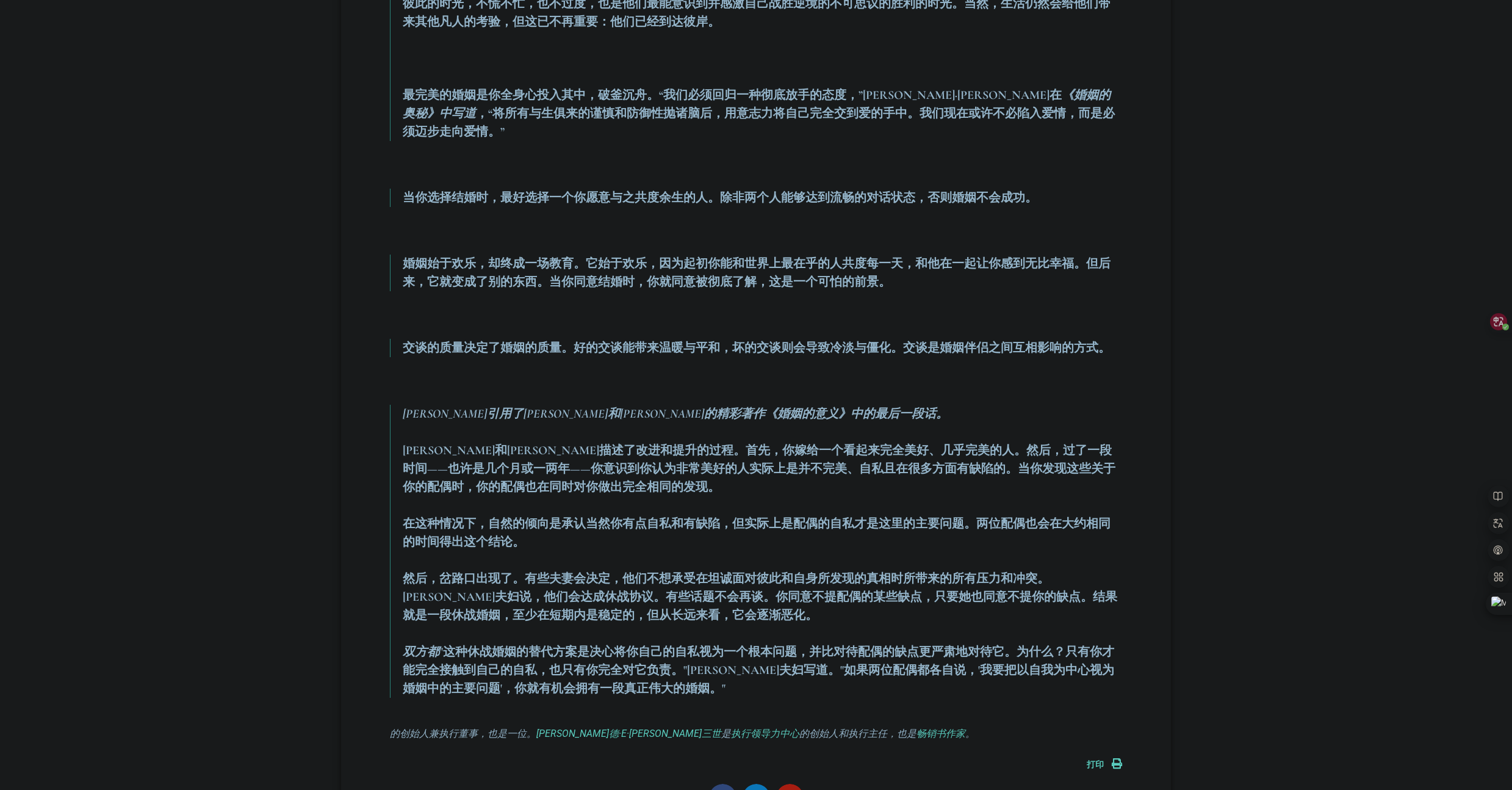
scroll to position [1117, 0]
drag, startPoint x: 539, startPoint y: 330, endPoint x: 1008, endPoint y: 330, distance: 469.0
click at [1008, 340] on font "交谈的质量决定了婚姻的质量。好的交谈能带来温暖与平和，坏的交谈则会导致冷淡与僵化。交谈是婚姻伴侣之间互相影响的方式。" at bounding box center [756, 347] width 707 height 15
click at [555, 189] on font "当你选择结婚时，最好选择一个你愿意与之共度余生的人。除非两个人能够达到流畅的对话状态，否则婚姻不会成功。" at bounding box center [720, 197] width 635 height 15
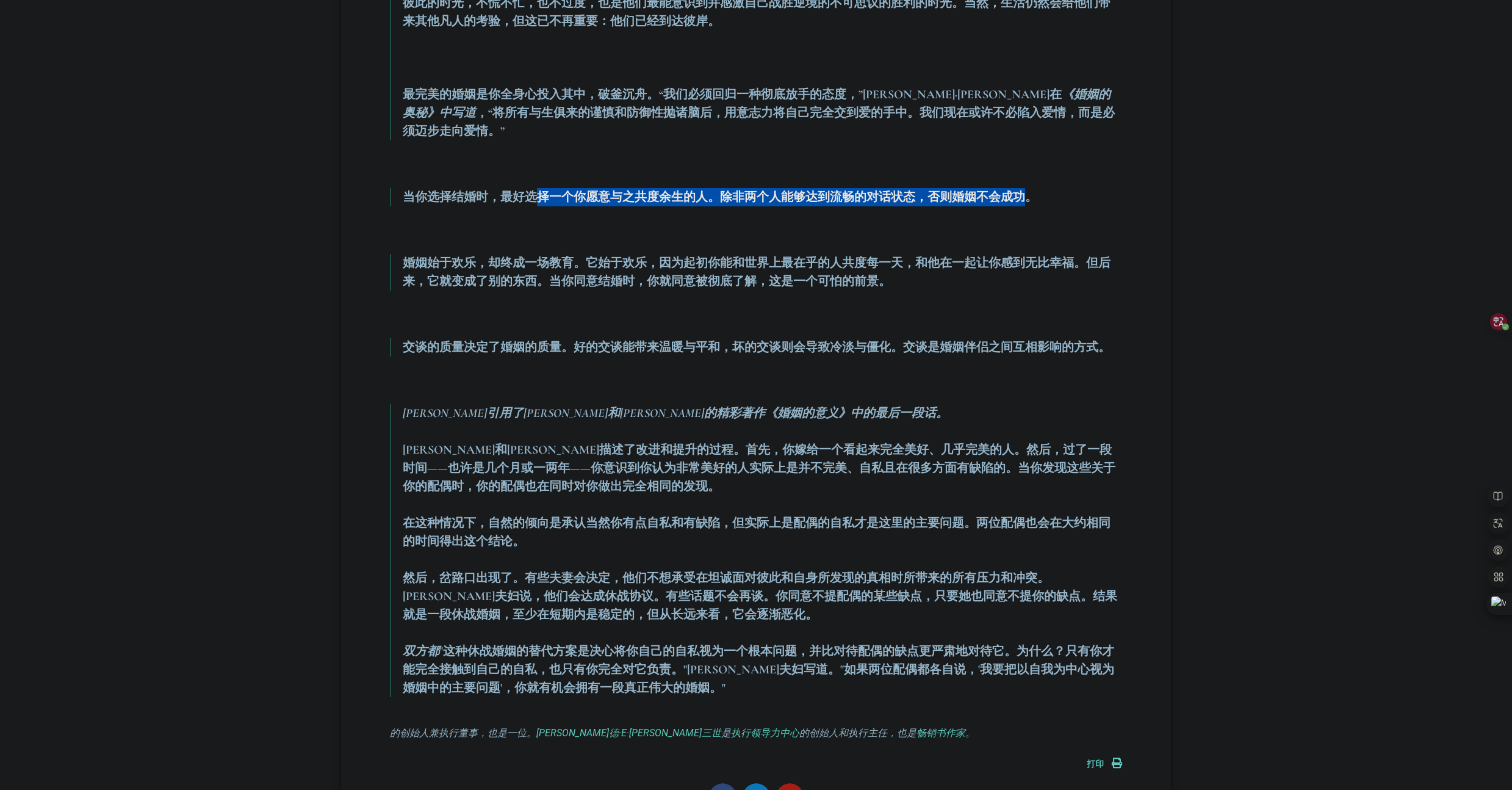
drag, startPoint x: 543, startPoint y: 177, endPoint x: 1022, endPoint y: 178, distance: 479.0
click at [1022, 189] on font "当你选择结婚时，最好选择一个你愿意与之共度余生的人。除非两个人能够达到流畅的对话状态，否则婚姻不会成功。" at bounding box center [720, 197] width 635 height 15
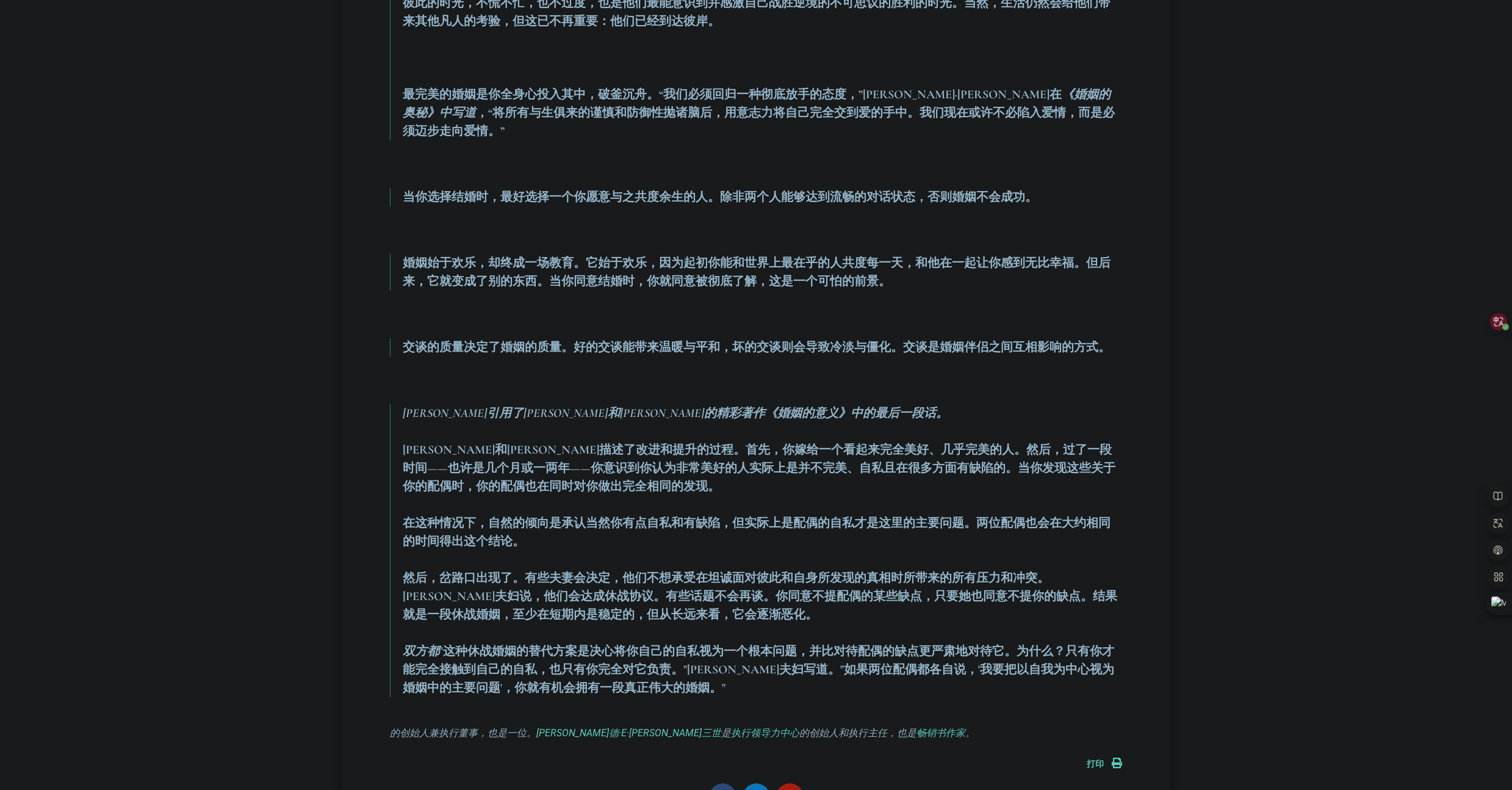
click at [502, 254] on p "婚姻始于欢乐，却终成一场教育。它始于欢乐，因为起初你能和世界上最在乎的人共度每一天，和他在一起让你感到无比幸福。但后来，它就变成了别的东西。当你同意结婚时，你…" at bounding box center [762, 272] width 719 height 37
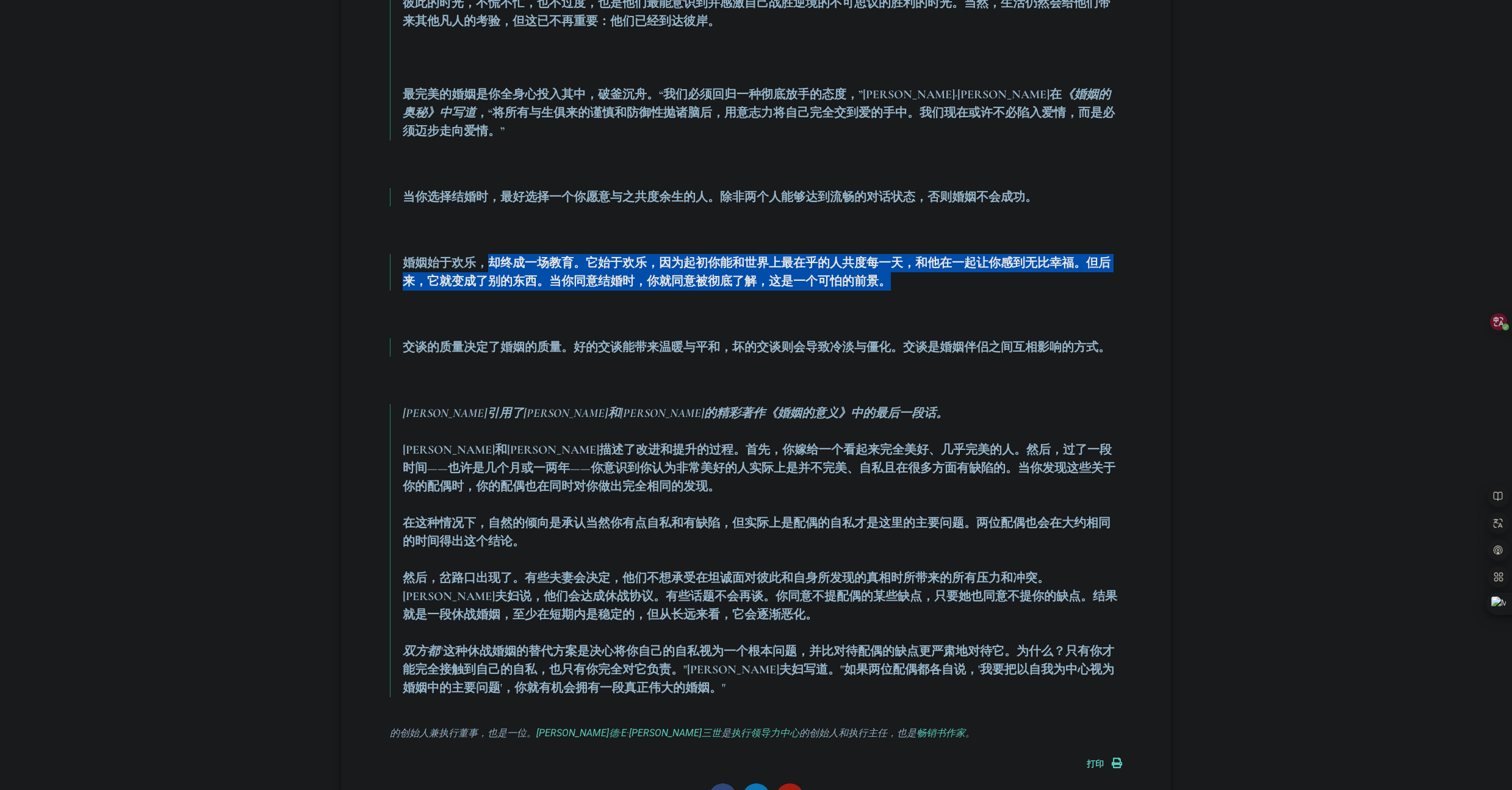
drag, startPoint x: 560, startPoint y: 244, endPoint x: 905, endPoint y: 261, distance: 345.4
click at [905, 261] on p "婚姻始于欢乐，却终成一场教育。它始于欢乐，因为起初你能和世界上最在乎的人共度每一天，和他在一起让你感到无比幸福。但后来，它就变成了别的东西。当你同意结婚时，你…" at bounding box center [762, 272] width 719 height 37
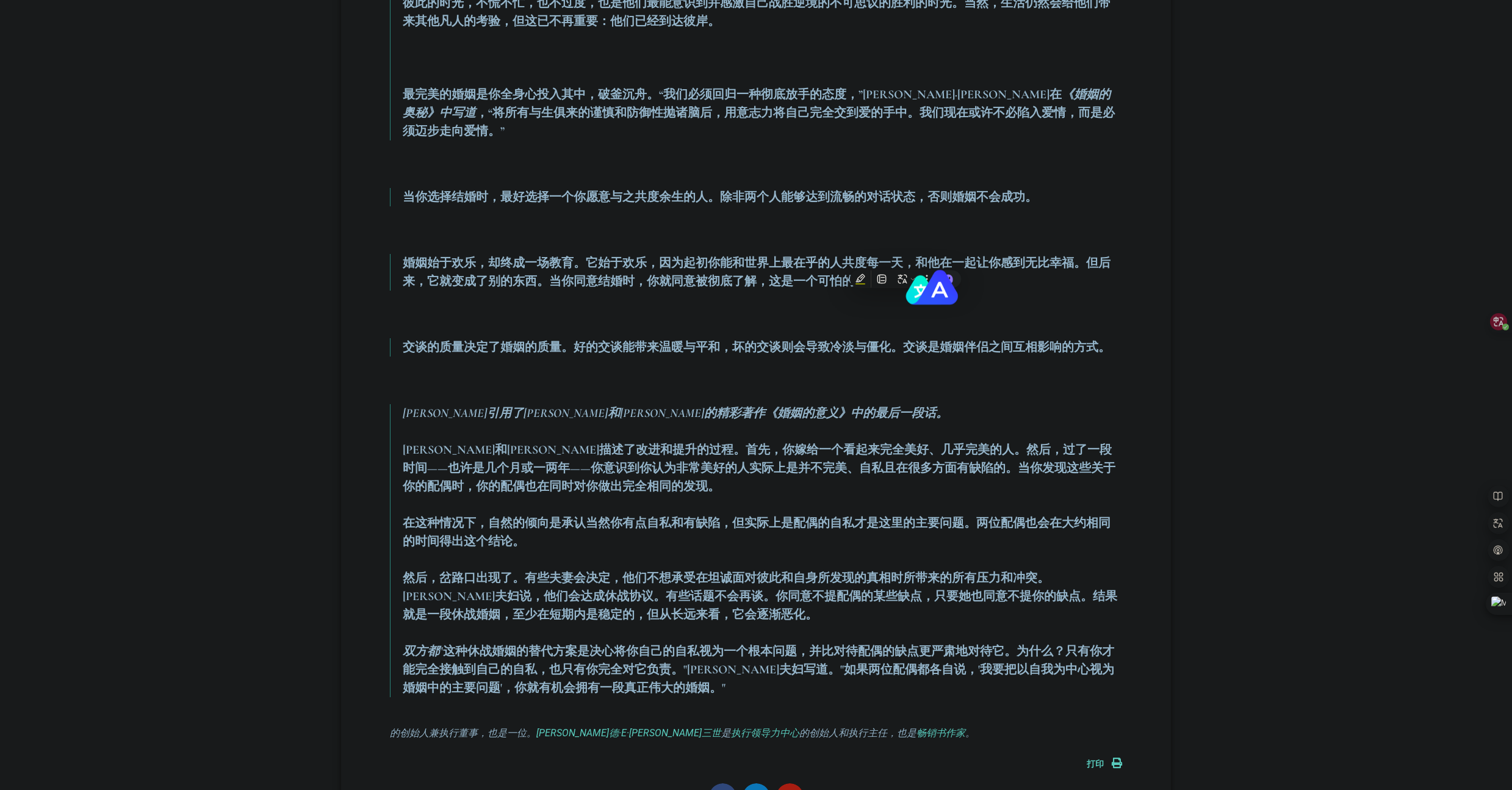
click at [493, 470] on font "[PERSON_NAME]和[PERSON_NAME]描述了改进和提升的过程。首先，你嫁给一个看起来完全美好、几乎完美的人。然后，过了一段时间——也许是几个月…" at bounding box center [759, 468] width 713 height 51
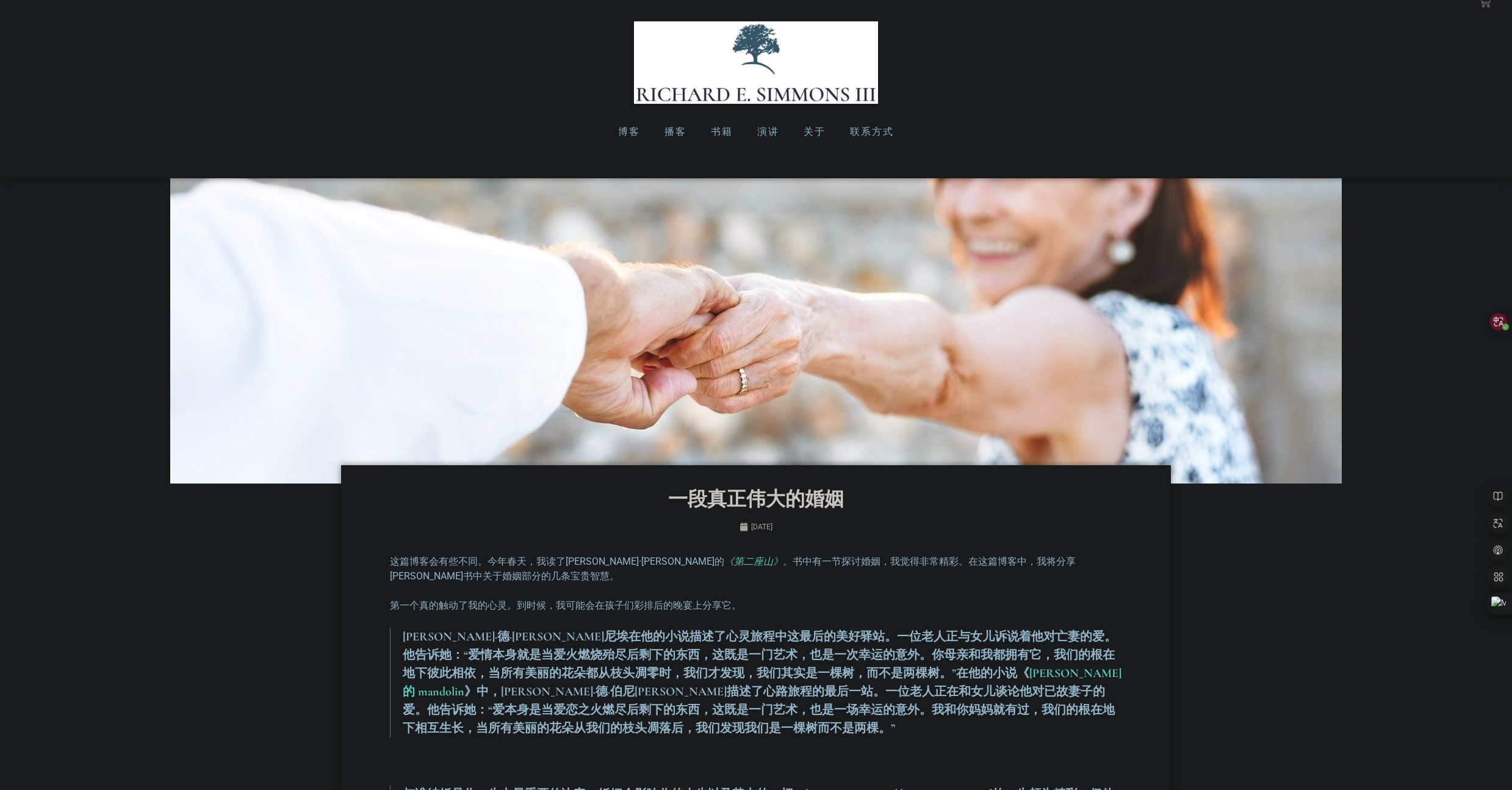
scroll to position [0, 0]
